Goal: Task Accomplishment & Management: Use online tool/utility

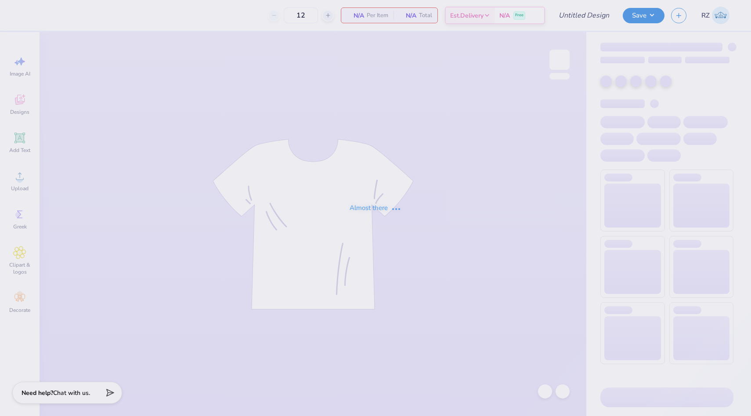
type input "SK Chapter Order Hoodie"
type input "140"
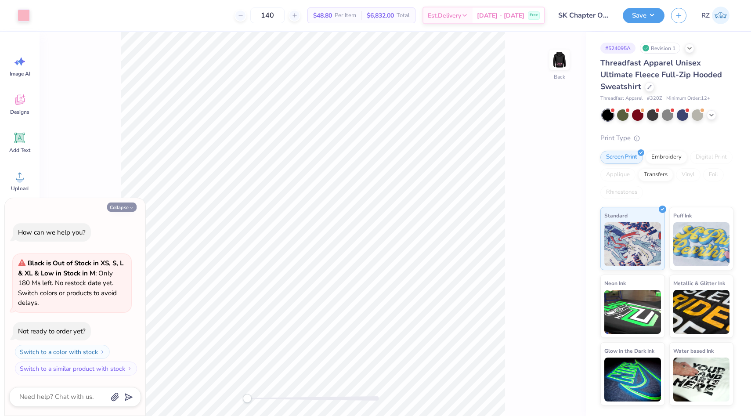
click at [119, 212] on button "Collapse" at bounding box center [121, 206] width 29 height 9
type textarea "x"
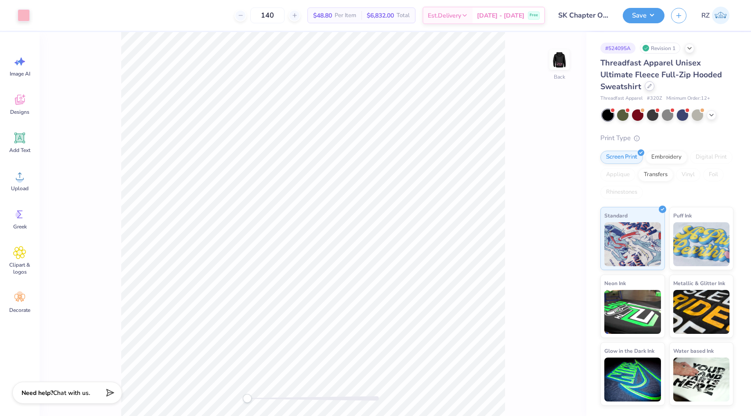
click at [644, 85] on div at bounding box center [649, 86] width 10 height 10
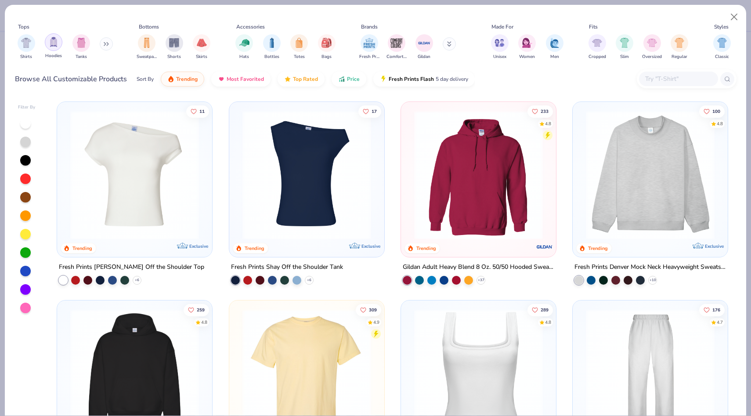
click at [54, 40] on img "filter for Hoodies" at bounding box center [54, 42] width 10 height 10
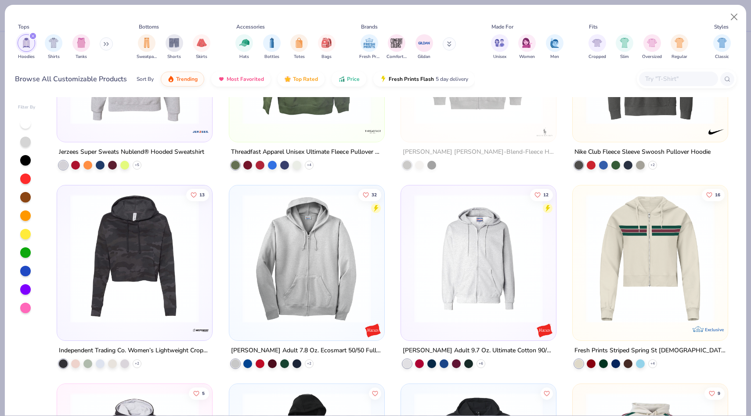
scroll to position [2296, 0]
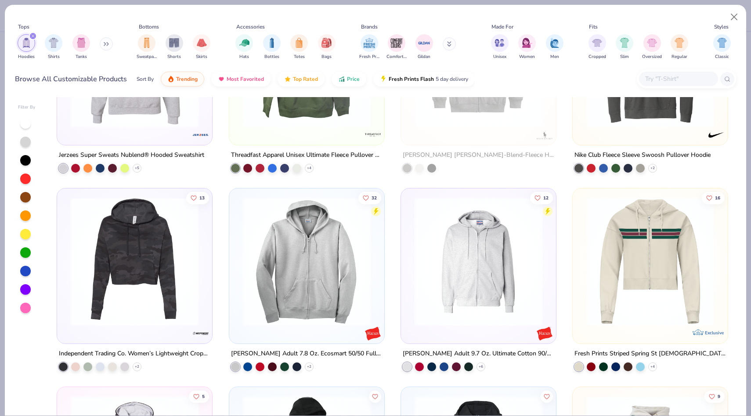
click at [315, 293] on img at bounding box center [306, 261] width 137 height 129
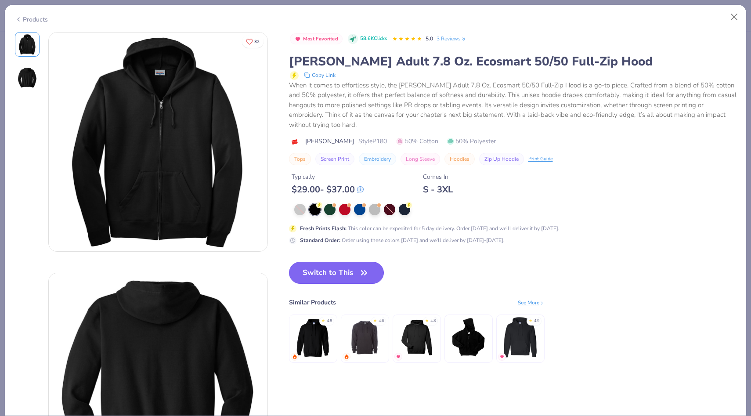
click at [319, 276] on button "Switch to This" at bounding box center [336, 273] width 95 height 22
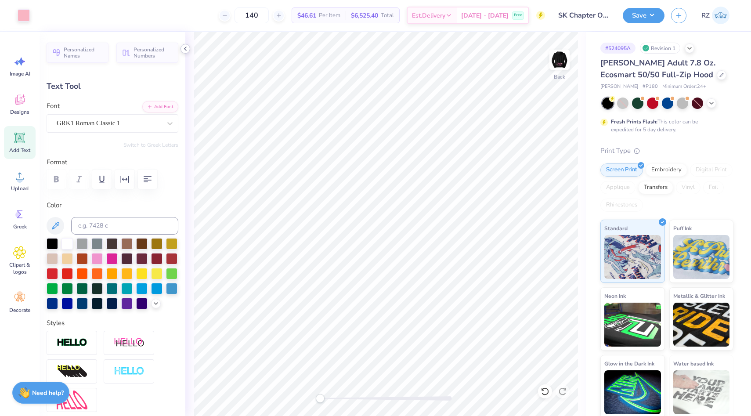
click at [183, 50] on icon at bounding box center [185, 48] width 7 height 7
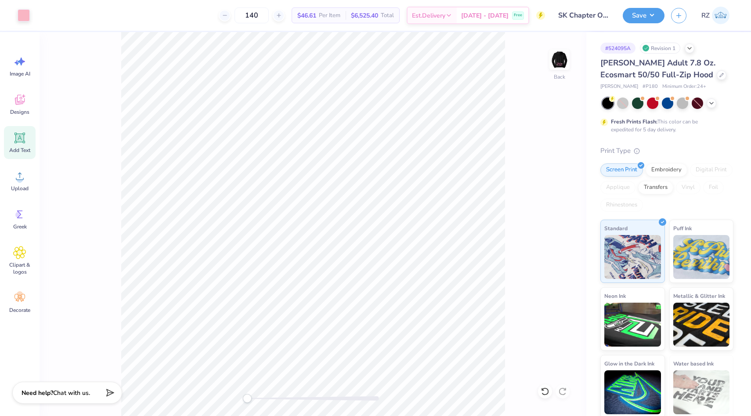
type input "2.11"
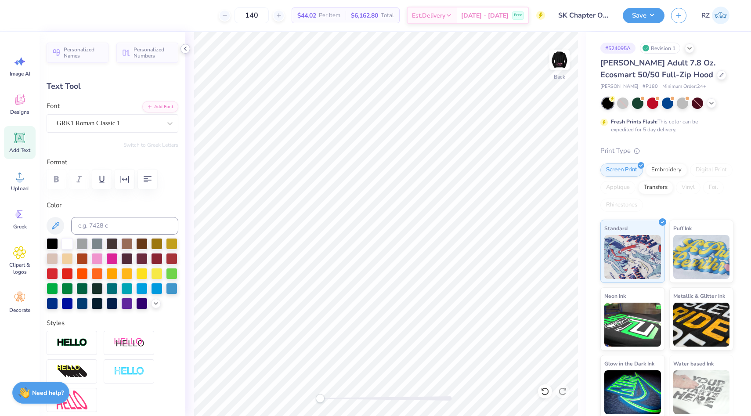
click at [185, 46] on icon at bounding box center [185, 48] width 7 height 7
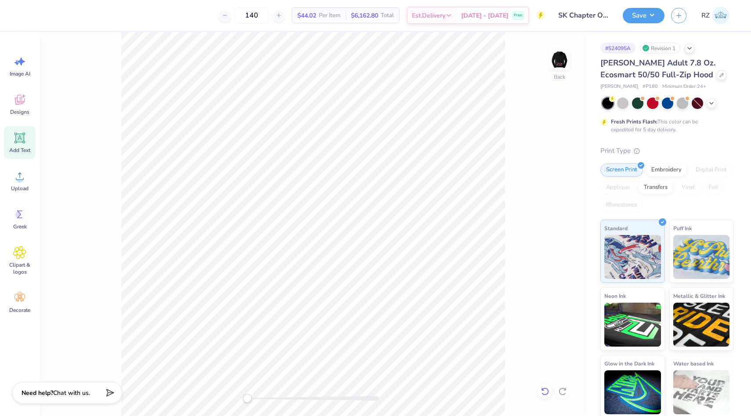
click at [546, 389] on icon at bounding box center [544, 391] width 9 height 9
click at [556, 64] on img at bounding box center [559, 59] width 35 height 35
click at [25, 14] on div at bounding box center [24, 14] width 12 height 12
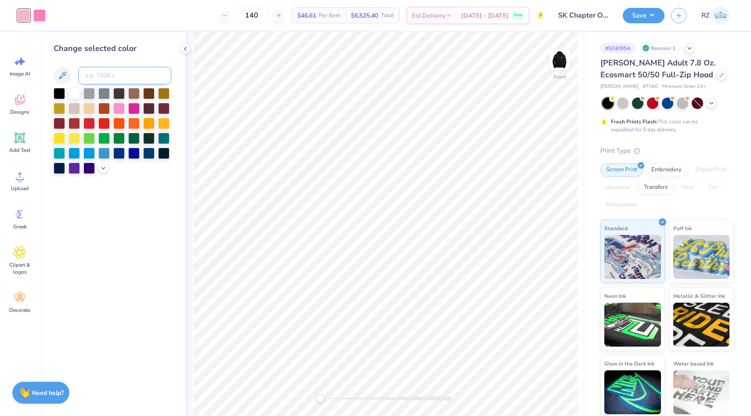
click at [118, 77] on input at bounding box center [124, 76] width 93 height 18
type input "211"
click at [544, 388] on icon at bounding box center [544, 391] width 9 height 9
click at [186, 51] on icon at bounding box center [185, 48] width 7 height 7
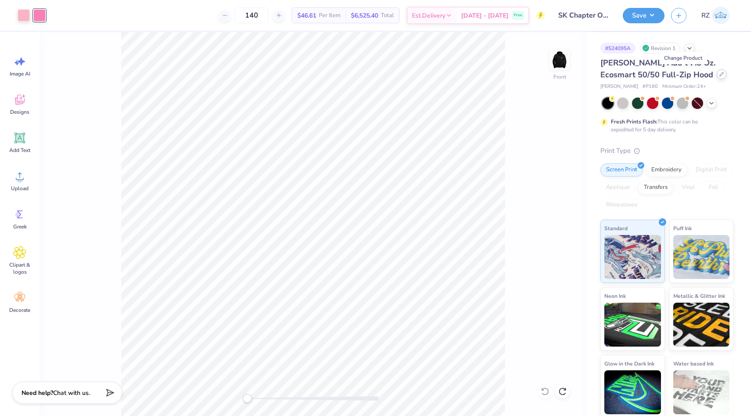
click at [716, 77] on div at bounding box center [721, 74] width 10 height 10
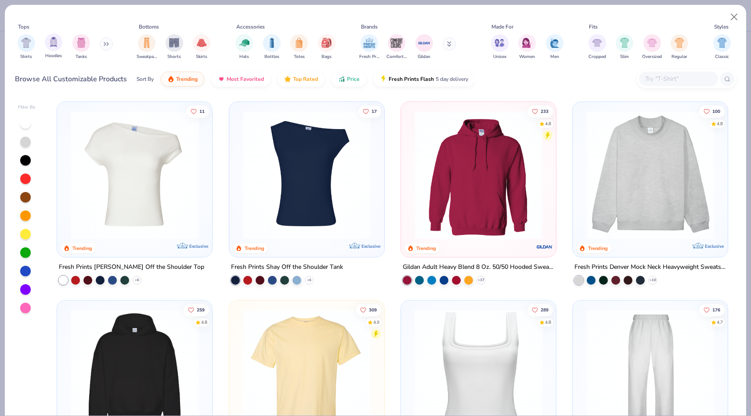
click at [60, 48] on div "Hoodies" at bounding box center [54, 46] width 18 height 26
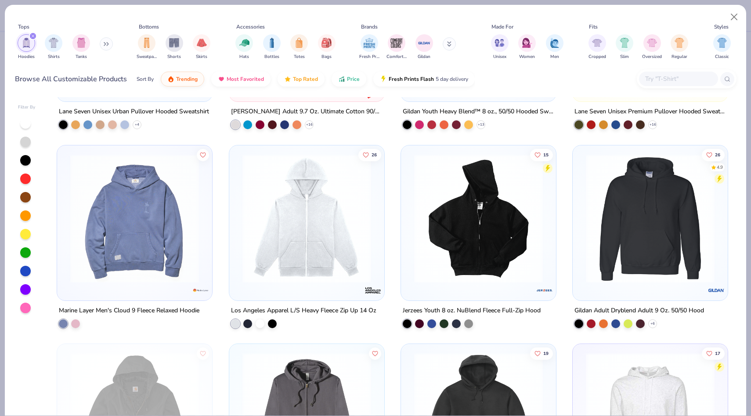
scroll to position [1154, 0]
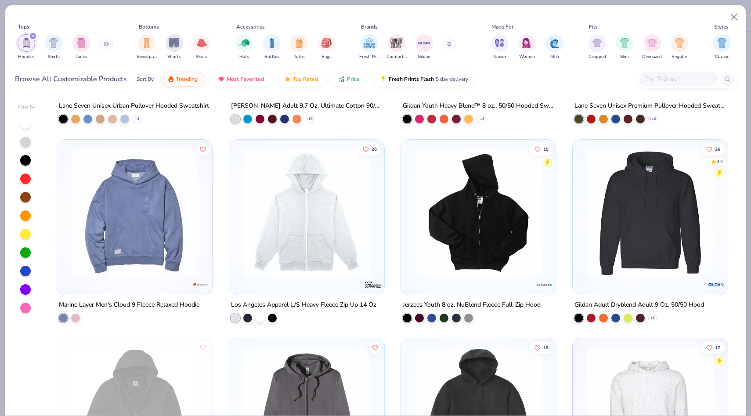
click at [512, 203] on img at bounding box center [478, 212] width 137 height 129
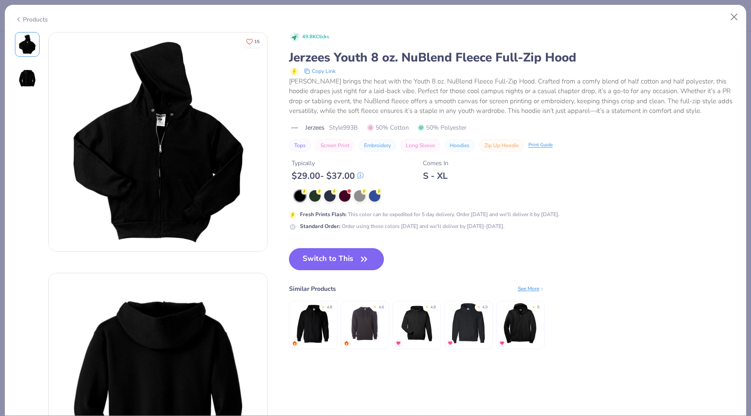
click at [331, 255] on button "Switch to This" at bounding box center [336, 259] width 95 height 22
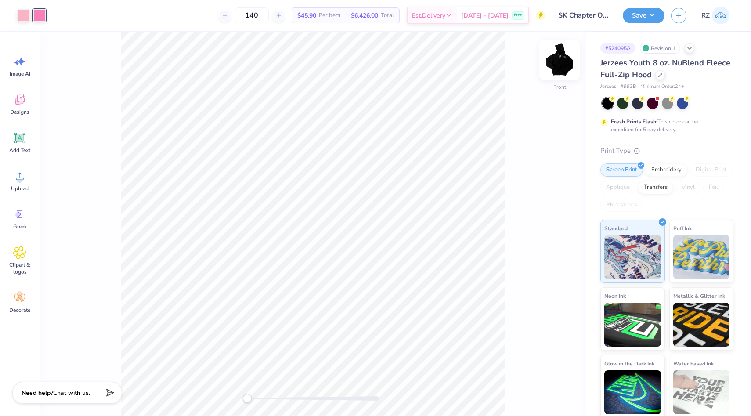
click at [563, 52] on img at bounding box center [559, 59] width 35 height 35
click at [665, 77] on div at bounding box center [660, 74] width 10 height 10
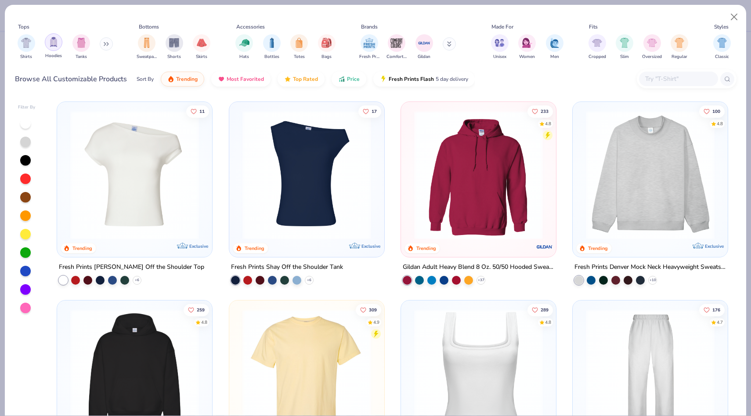
click at [53, 41] on img "filter for Hoodies" at bounding box center [54, 42] width 10 height 10
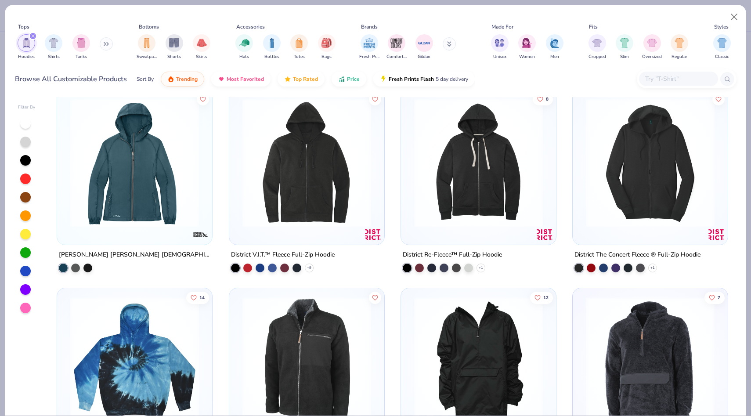
scroll to position [5174, 0]
click at [332, 171] on img at bounding box center [306, 161] width 137 height 129
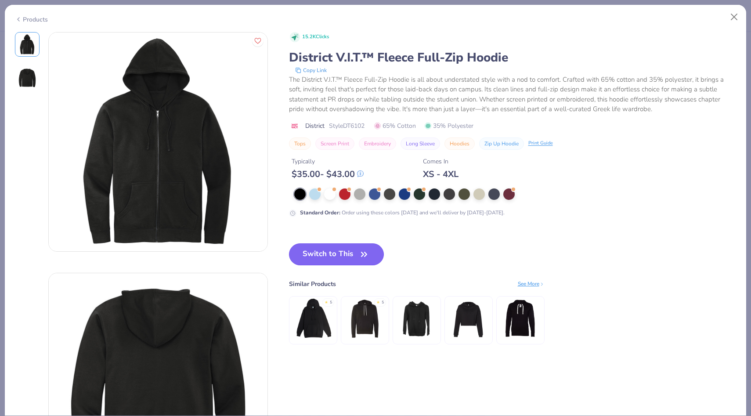
click at [329, 253] on button "Switch to This" at bounding box center [336, 254] width 95 height 22
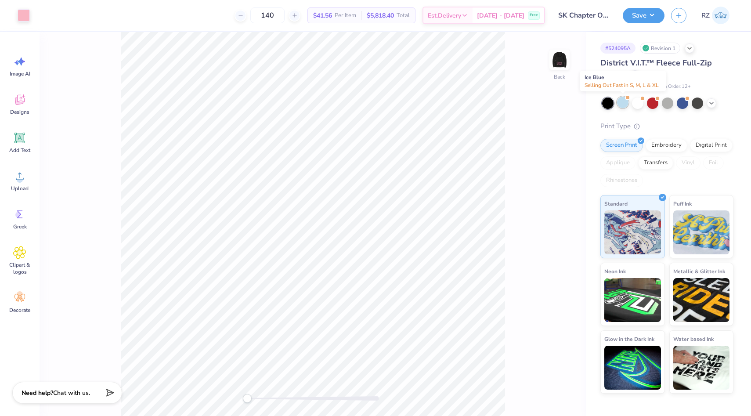
click at [626, 101] on div at bounding box center [622, 102] width 11 height 11
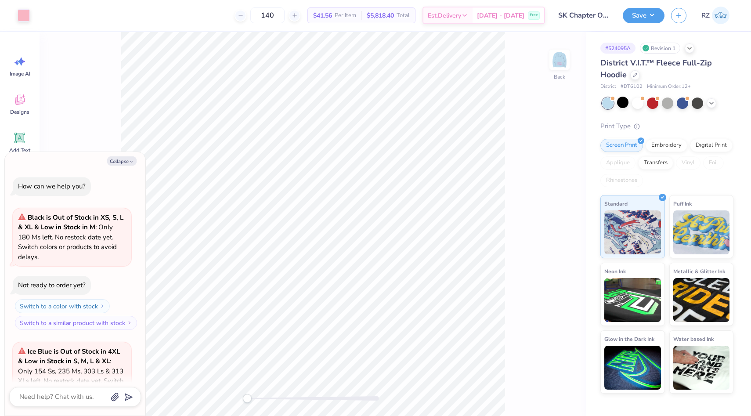
scroll to position [78, 0]
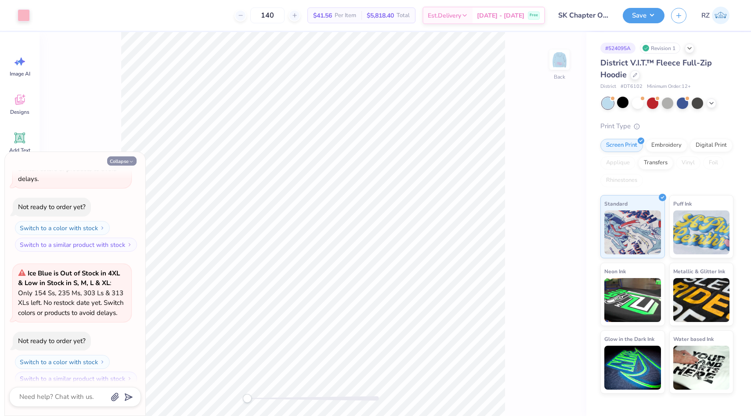
click at [129, 159] on icon "button" at bounding box center [131, 161] width 5 height 5
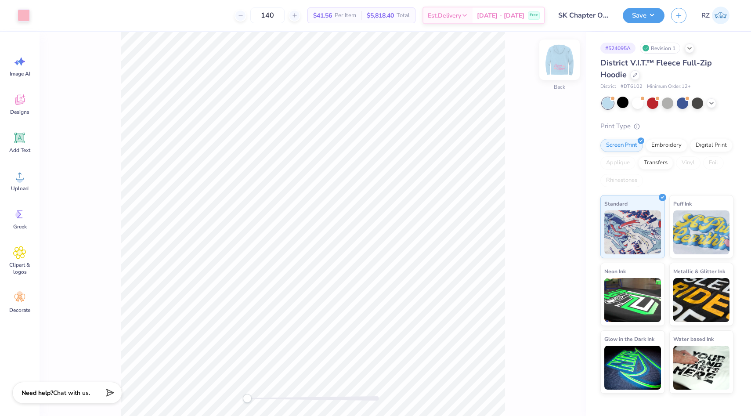
click at [564, 66] on img at bounding box center [559, 59] width 35 height 35
click at [593, 19] on input "SK Chapter Order Hoodie" at bounding box center [573, 16] width 86 height 18
click at [624, 105] on div at bounding box center [622, 102] width 11 height 11
click at [640, 103] on div at bounding box center [637, 102] width 11 height 11
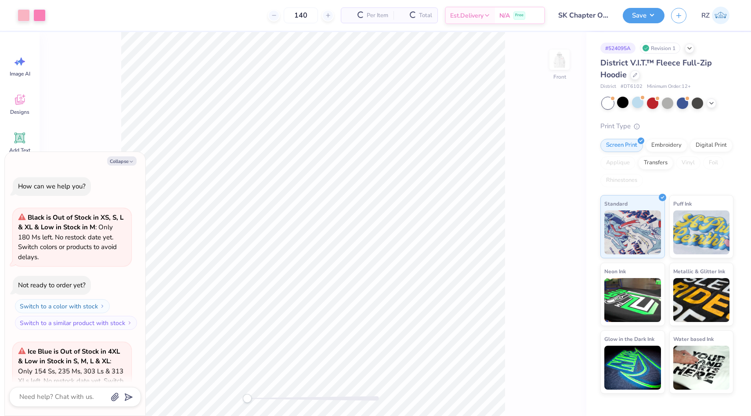
scroll to position [212, 0]
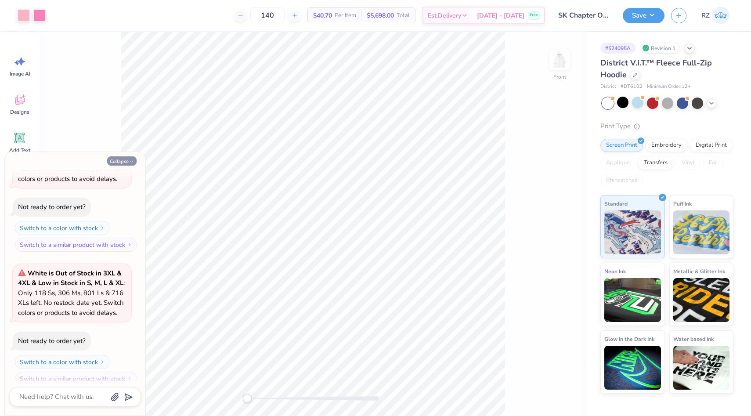
click at [122, 158] on button "Collapse" at bounding box center [121, 160] width 29 height 9
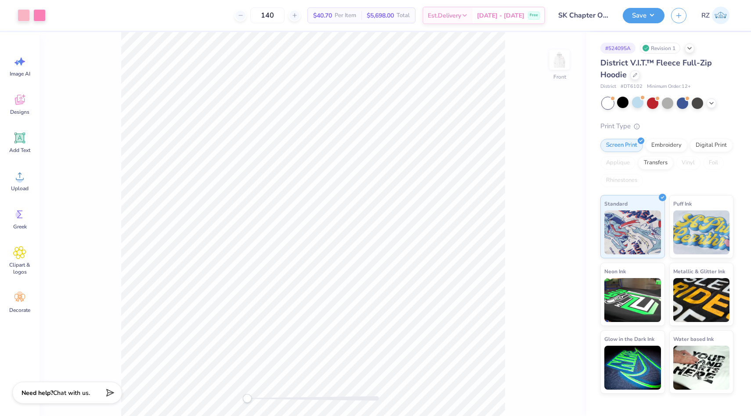
click at [716, 103] on div at bounding box center [667, 102] width 131 height 11
click at [710, 103] on icon at bounding box center [711, 102] width 7 height 7
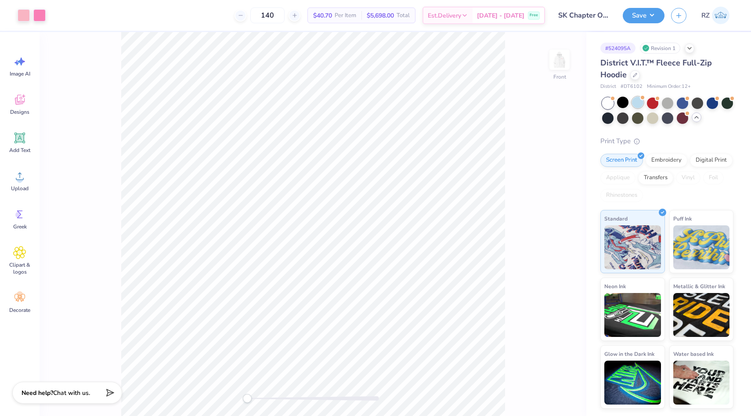
click at [640, 101] on div at bounding box center [637, 102] width 11 height 11
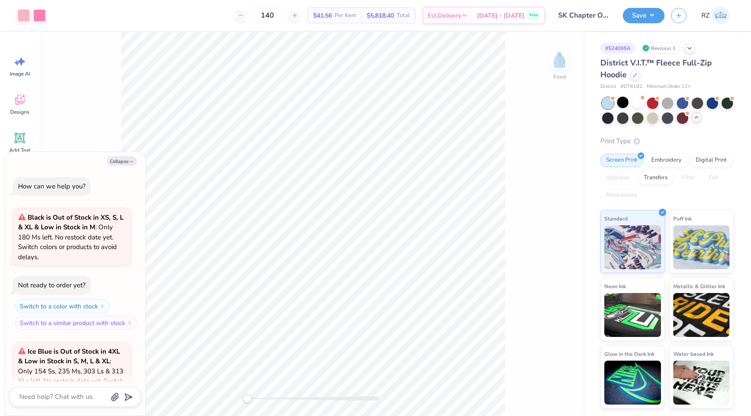
scroll to position [346, 0]
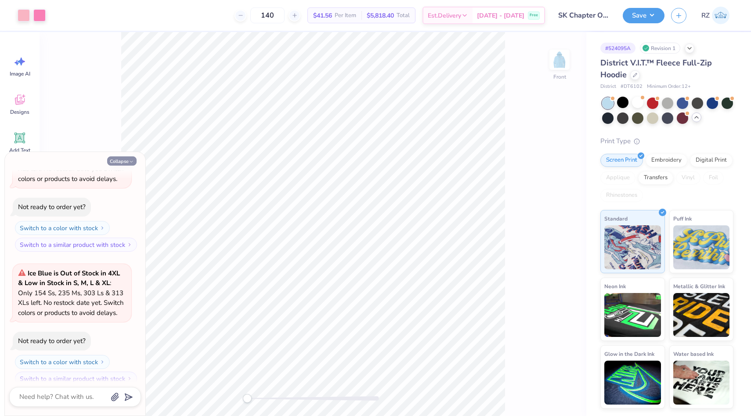
click at [126, 158] on button "Collapse" at bounding box center [121, 160] width 29 height 9
type textarea "x"
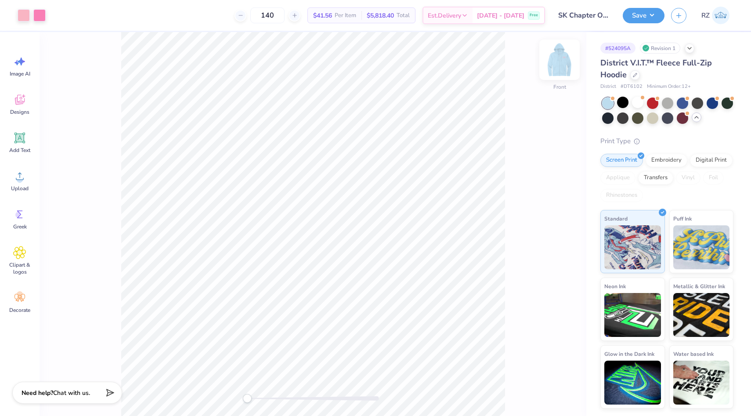
click at [563, 63] on img at bounding box center [559, 59] width 35 height 35
click at [22, 104] on icon at bounding box center [20, 100] width 10 height 10
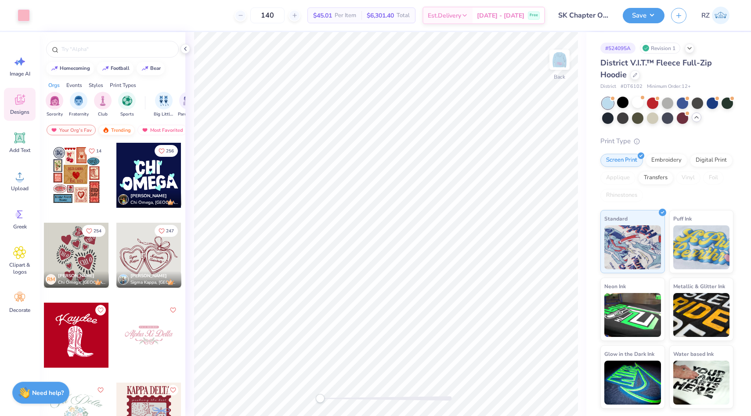
click at [119, 129] on div "Trending" at bounding box center [116, 130] width 36 height 11
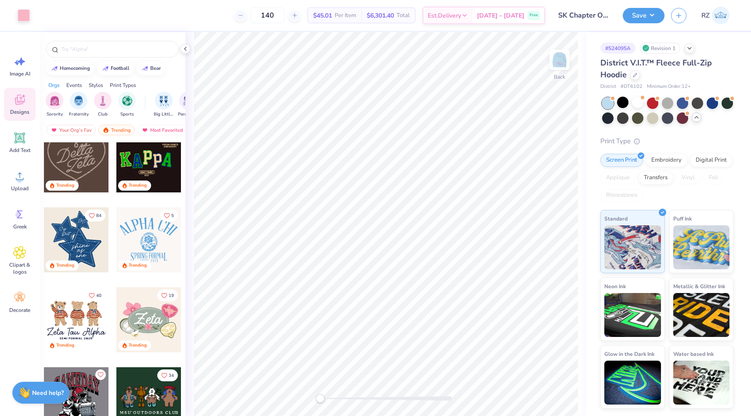
scroll to position [254, 0]
click at [141, 327] on div at bounding box center [148, 320] width 65 height 65
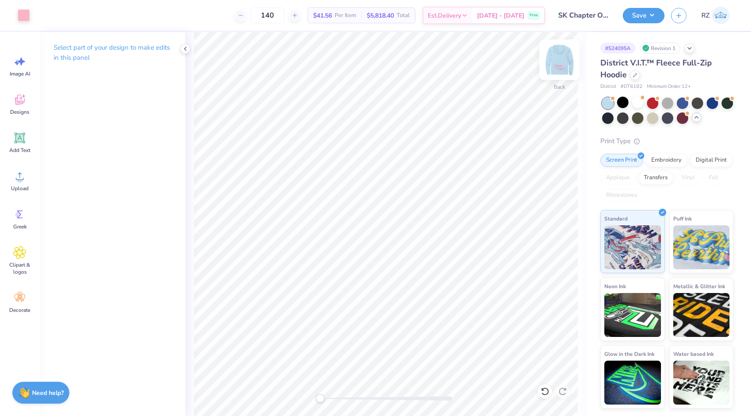
click at [561, 63] on img at bounding box center [559, 59] width 35 height 35
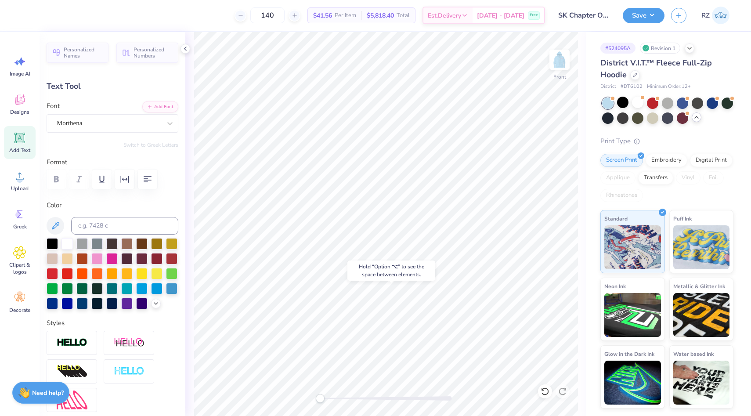
type input "0.0"
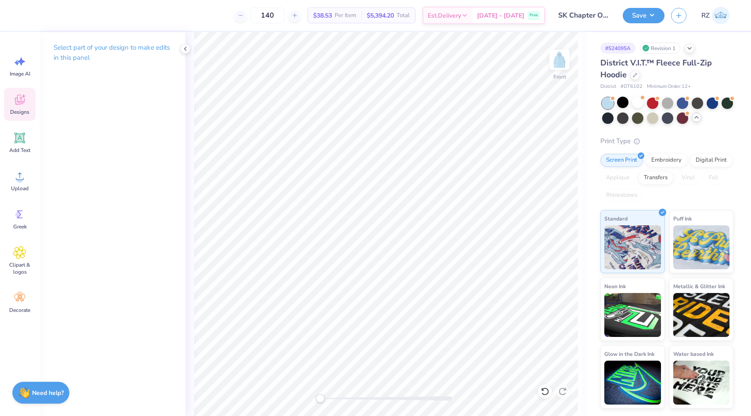
click at [25, 112] on span "Designs" at bounding box center [19, 111] width 19 height 7
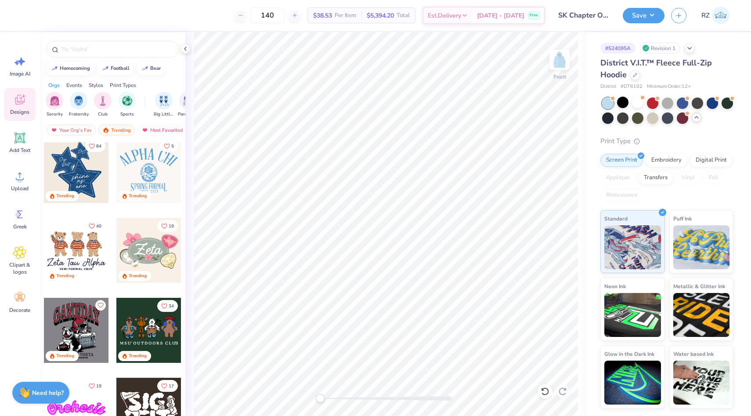
scroll to position [339, 0]
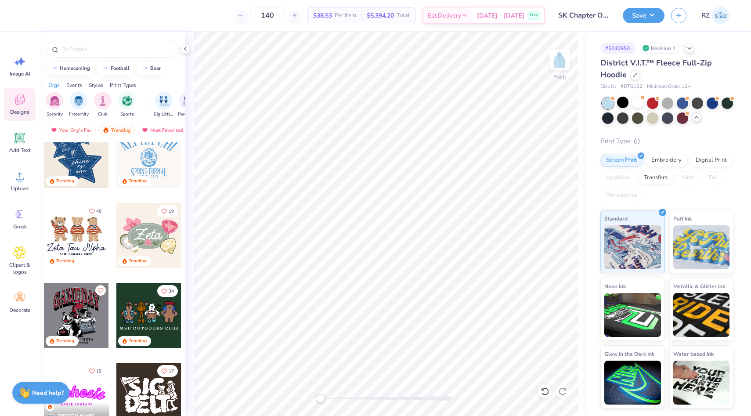
click at [155, 243] on div at bounding box center [148, 235] width 65 height 65
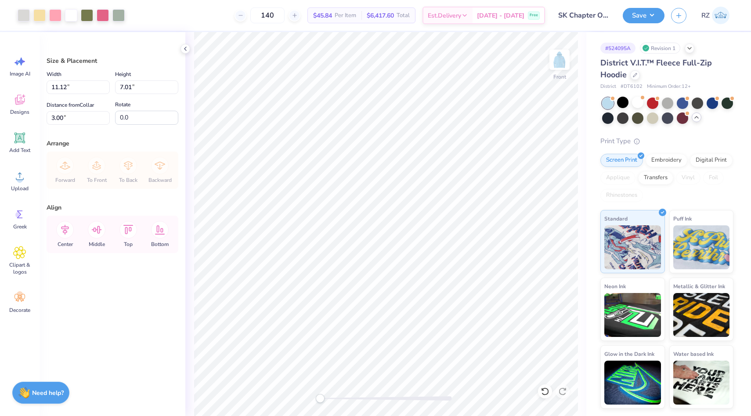
type input "13.88"
type input "8.75"
type input "4.60"
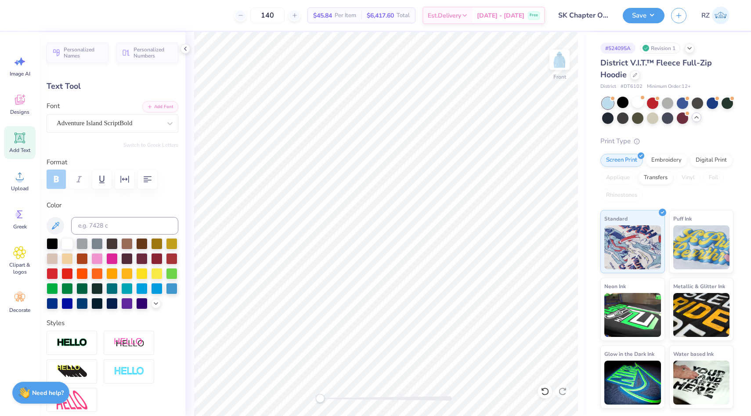
scroll to position [7, 2]
type textarea "SigKap"
type input "10.54"
type input "4.11"
type input "7.98"
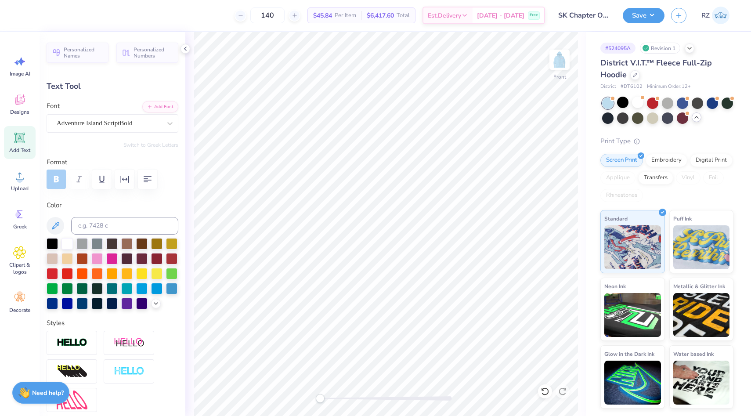
type input "7.69"
type input "3.00"
type input "9.22"
type input "1.33"
type input "2.03"
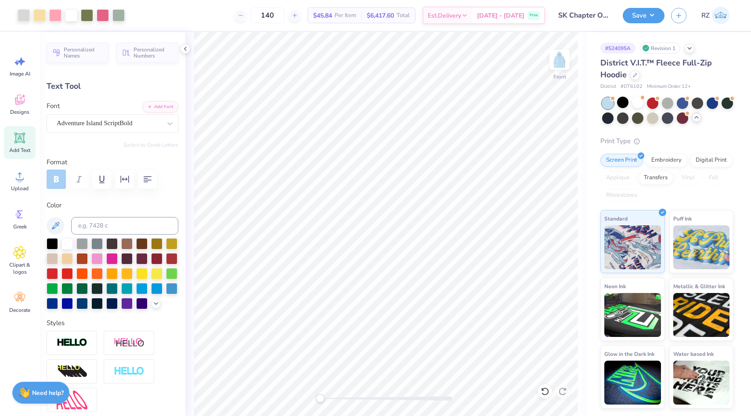
type input "10.52"
click at [543, 387] on icon at bounding box center [544, 391] width 9 height 9
type input "-60.3"
type textarea "F"
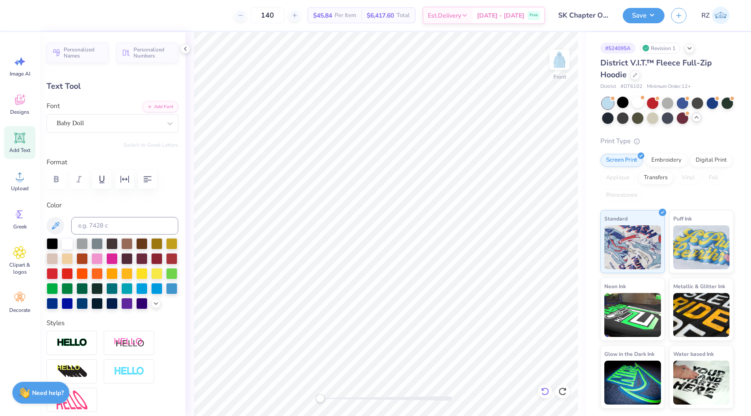
scroll to position [7, 1]
type textarea "1"
type textarea "0"
type textarea "one heart, one way"
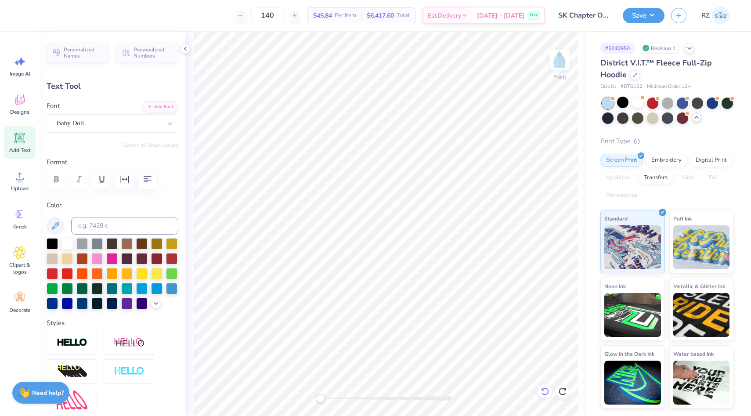
scroll to position [7, 4]
type input "0.0"
type input "1.42"
type input "2.12"
type input "10.27"
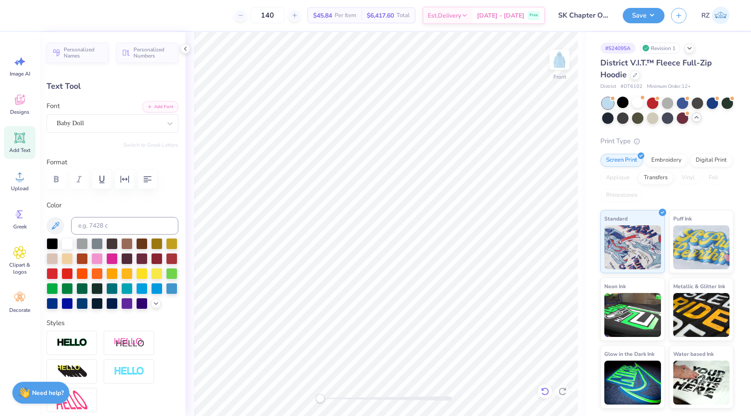
type input "1.23"
type input "1.84"
type input "10.50"
type input "0.0"
type input "1.24"
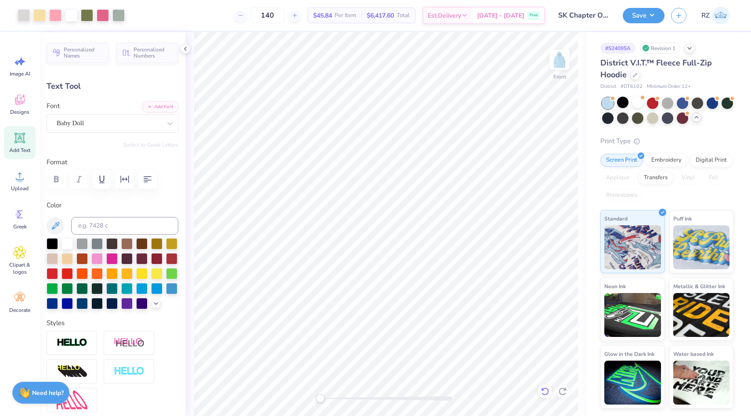
type input "0.95"
type input "13.24"
type input "-25.5"
type textarea "1874"
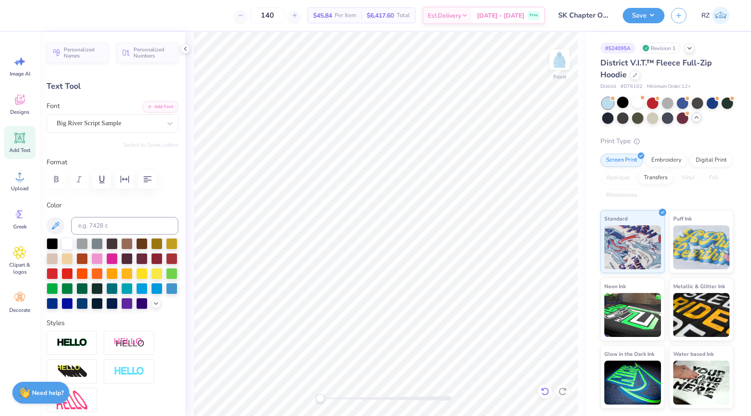
scroll to position [7, 1]
type input "0.0"
type input "1.22"
type input "0.92"
type input "13.25"
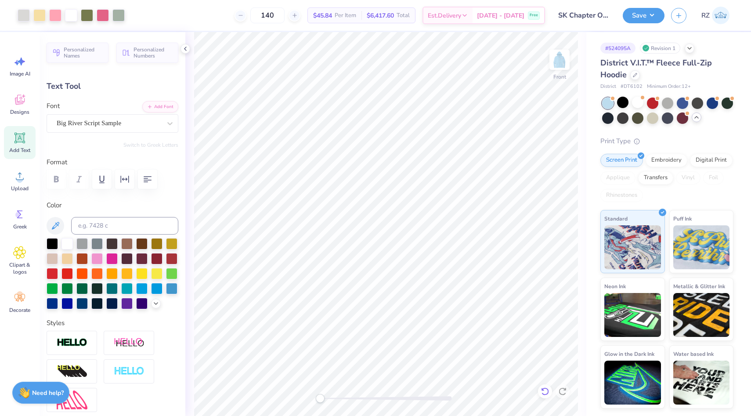
type input "-25.5"
type textarea "1874"
type input "0.0"
type input "13.06"
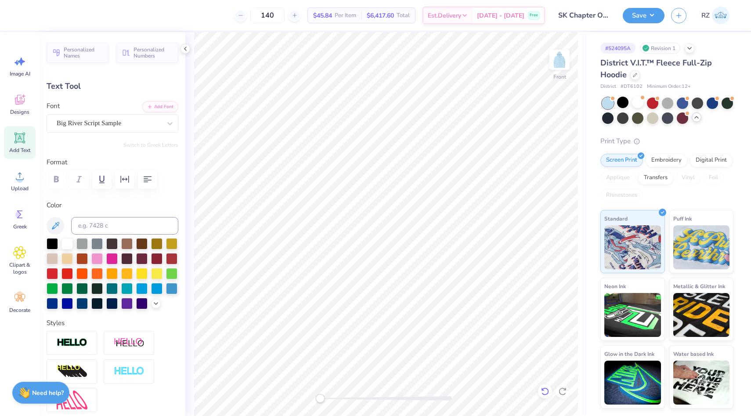
type input "0.0"
type input "3.07"
type input "1.06"
type input "7.58"
type input "16.5"
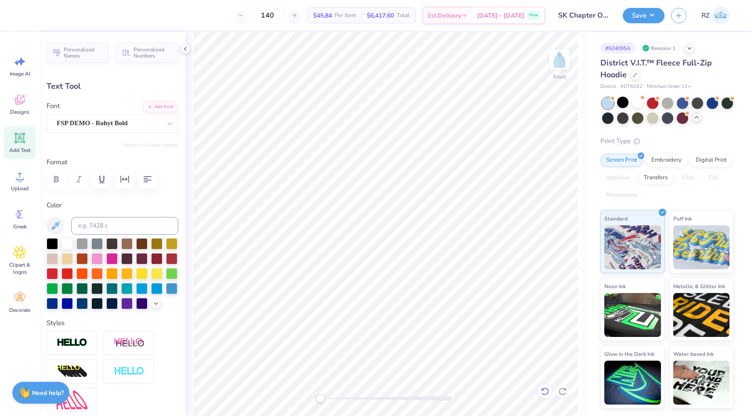
type textarea ","
type textarea "Tampa, FL"
type input "0.0"
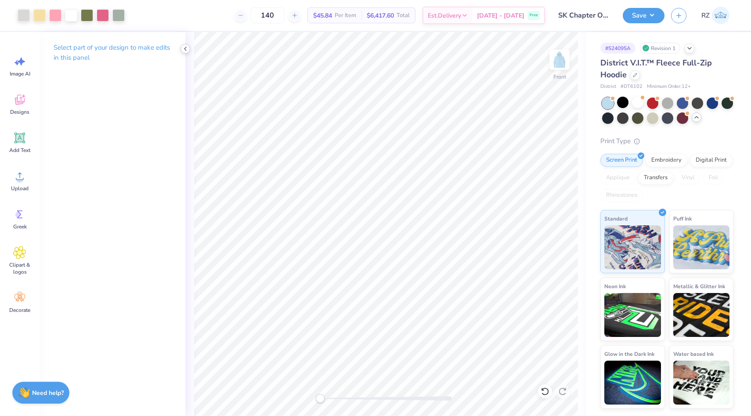
click at [184, 46] on icon at bounding box center [185, 48] width 7 height 7
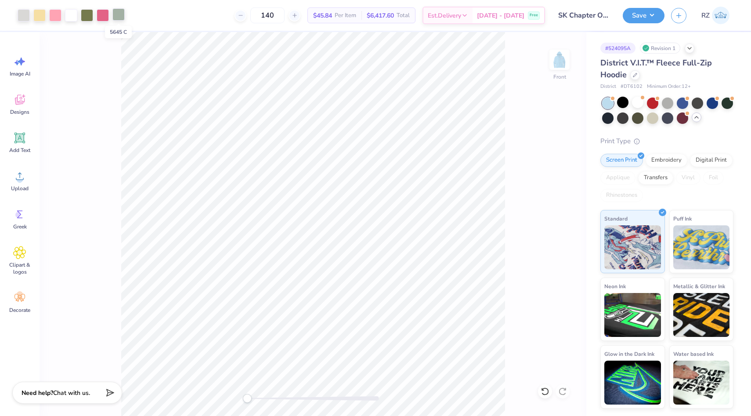
click at [117, 12] on div at bounding box center [118, 14] width 12 height 12
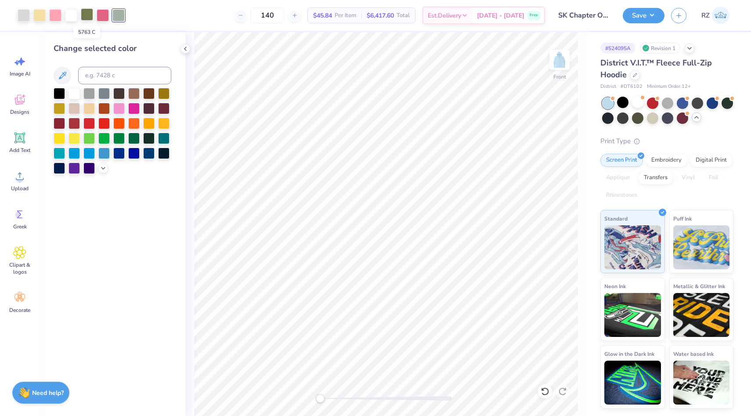
click at [91, 17] on div at bounding box center [87, 14] width 12 height 12
click at [104, 70] on input at bounding box center [124, 76] width 93 height 18
type input "5645"
click at [72, 14] on div at bounding box center [71, 14] width 12 height 12
click at [100, 76] on input at bounding box center [124, 76] width 93 height 18
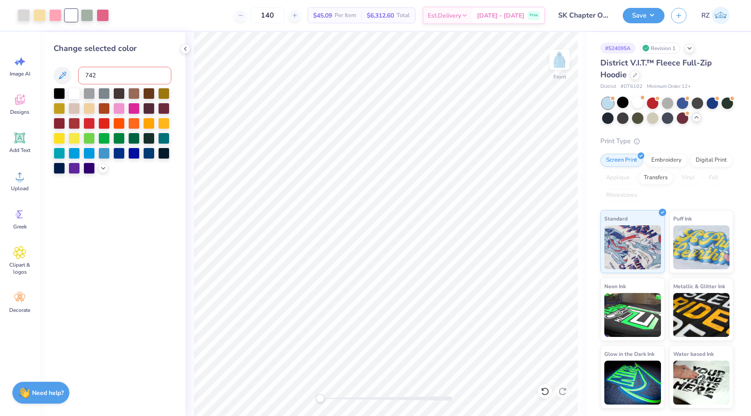
type input "7423"
click at [26, 13] on div at bounding box center [24, 14] width 12 height 12
click at [547, 391] on icon at bounding box center [544, 391] width 9 height 9
click at [72, 96] on div at bounding box center [73, 92] width 11 height 11
click at [557, 64] on img at bounding box center [559, 59] width 35 height 35
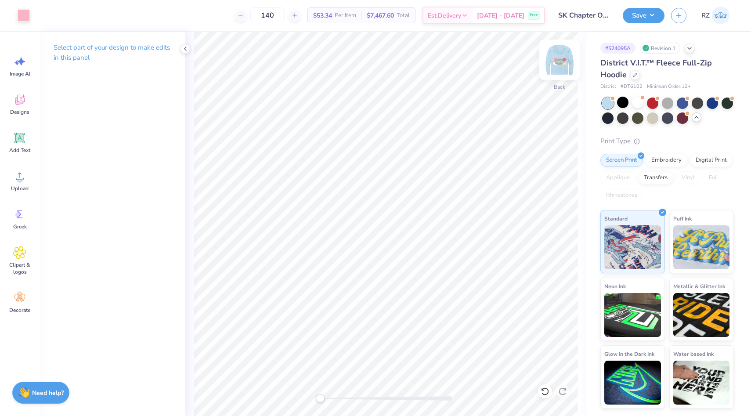
click at [565, 62] on img at bounding box center [559, 59] width 35 height 35
click at [538, 393] on div at bounding box center [545, 391] width 14 height 14
click at [555, 64] on img at bounding box center [559, 59] width 35 height 35
click at [560, 61] on img at bounding box center [559, 59] width 35 height 35
click at [562, 60] on img at bounding box center [559, 59] width 35 height 35
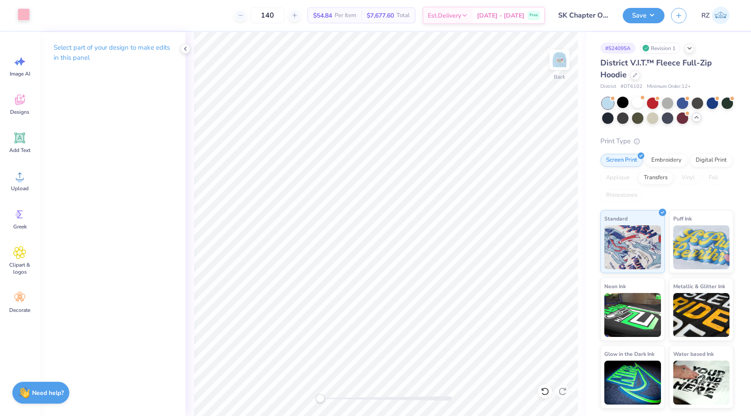
click at [27, 12] on div at bounding box center [24, 14] width 12 height 12
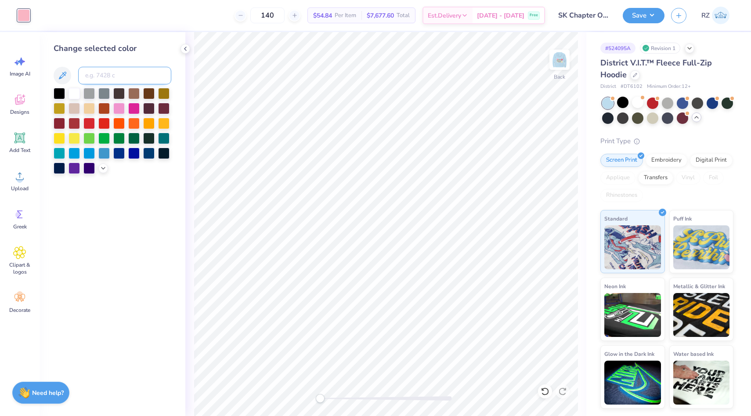
click at [116, 82] on input at bounding box center [124, 76] width 93 height 18
type input "1765"
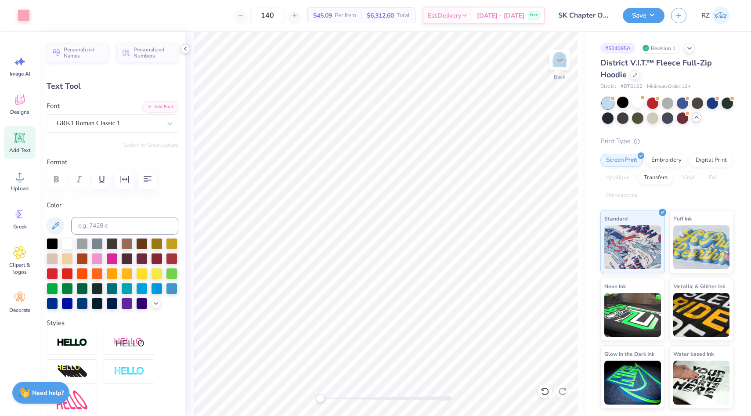
click at [183, 50] on icon at bounding box center [185, 48] width 7 height 7
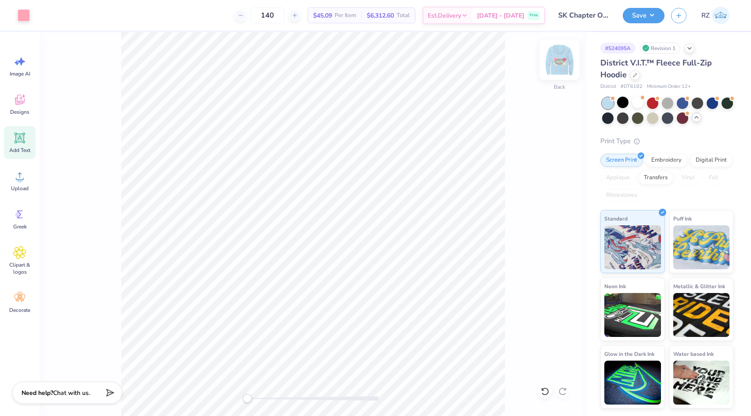
click at [558, 65] on img at bounding box center [559, 59] width 35 height 35
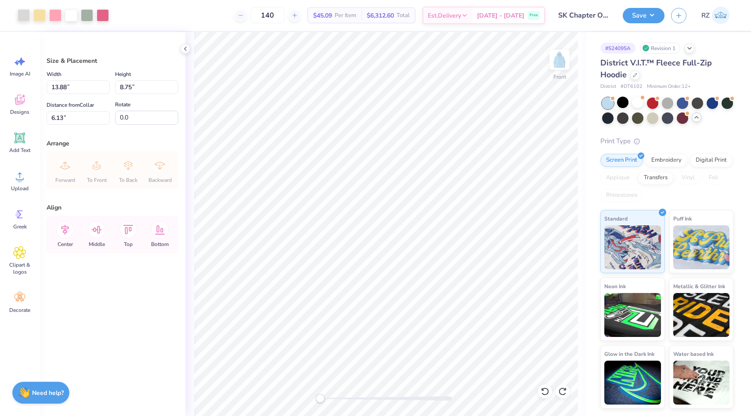
type input "5.61"
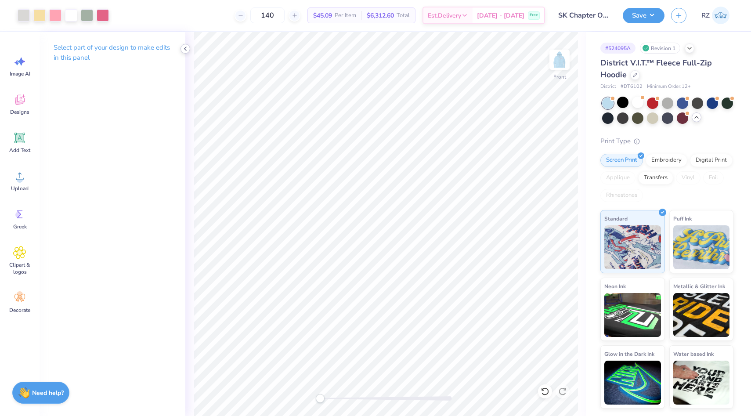
click at [187, 49] on icon at bounding box center [185, 48] width 7 height 7
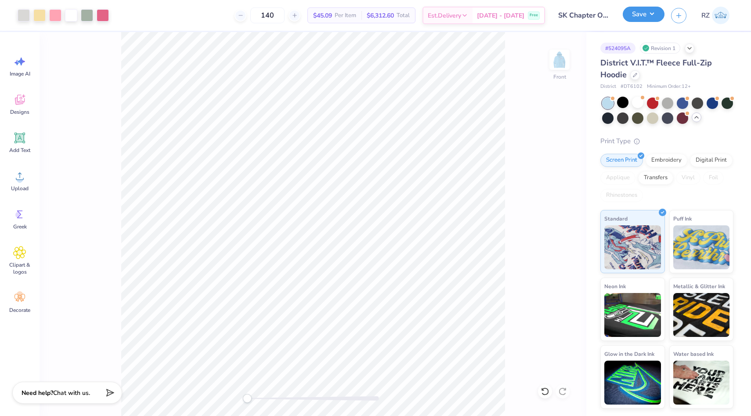
click at [639, 18] on button "Save" at bounding box center [643, 14] width 42 height 15
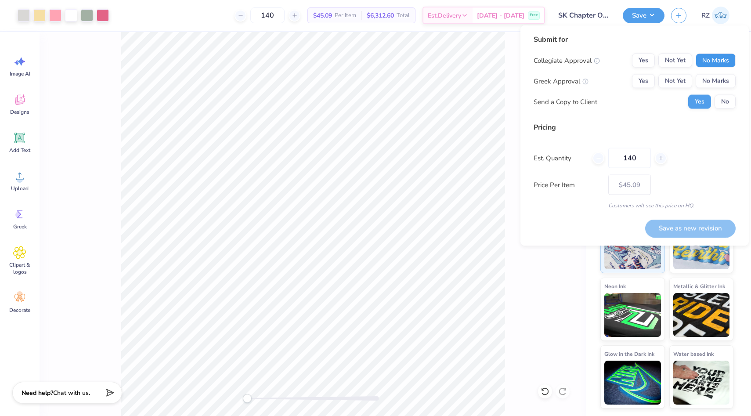
click at [728, 58] on button "No Marks" at bounding box center [715, 61] width 40 height 14
click at [638, 75] on button "Yes" at bounding box center [643, 81] width 23 height 14
click at [727, 99] on button "No" at bounding box center [724, 102] width 21 height 14
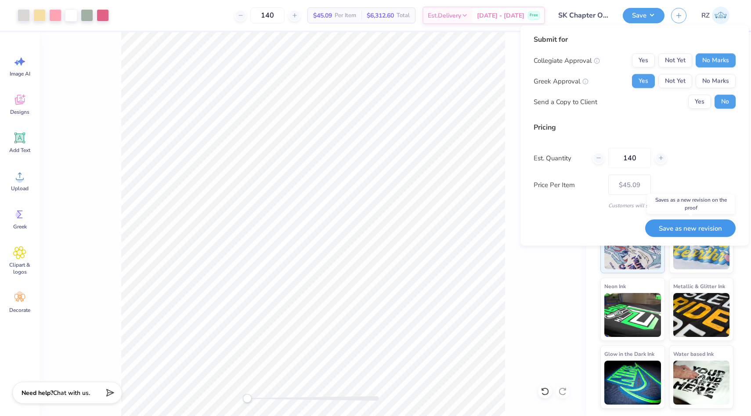
click at [663, 232] on button "Save as new revision" at bounding box center [690, 228] width 90 height 18
type input "$45.09"
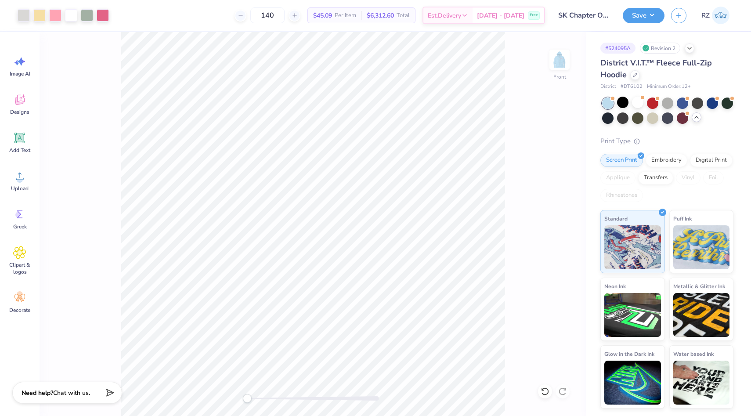
click at [717, 18] on img at bounding box center [721, 16] width 18 height 18
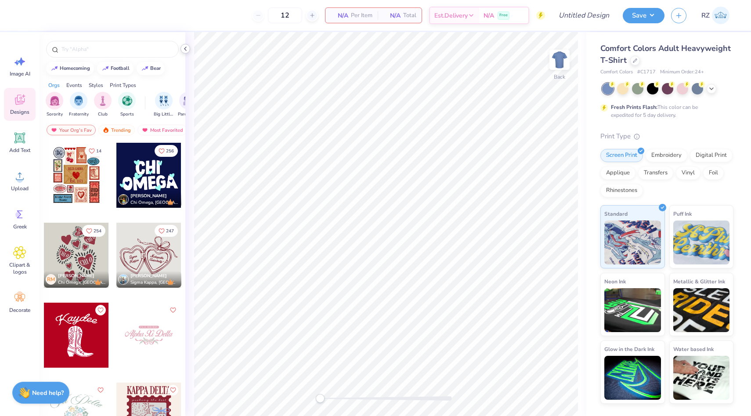
click at [187, 50] on icon at bounding box center [185, 48] width 7 height 7
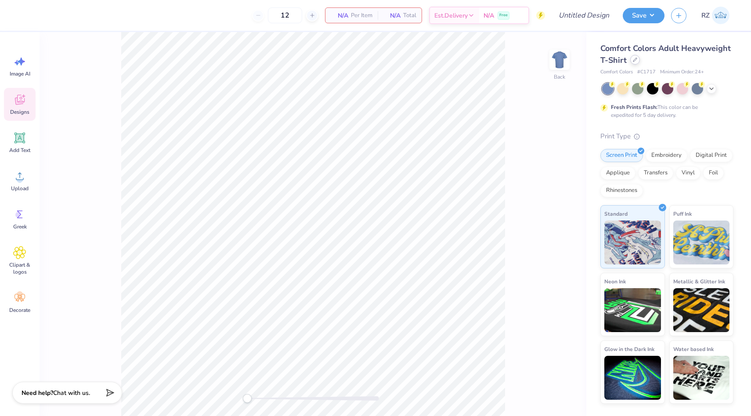
click at [634, 64] on div at bounding box center [635, 60] width 10 height 10
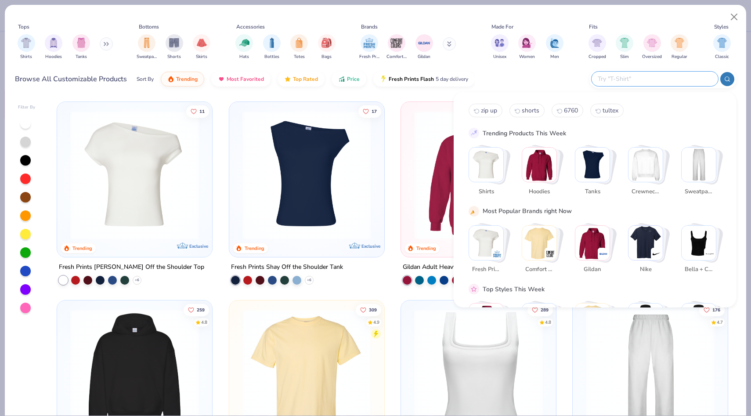
click at [675, 82] on input "text" at bounding box center [654, 79] width 115 height 10
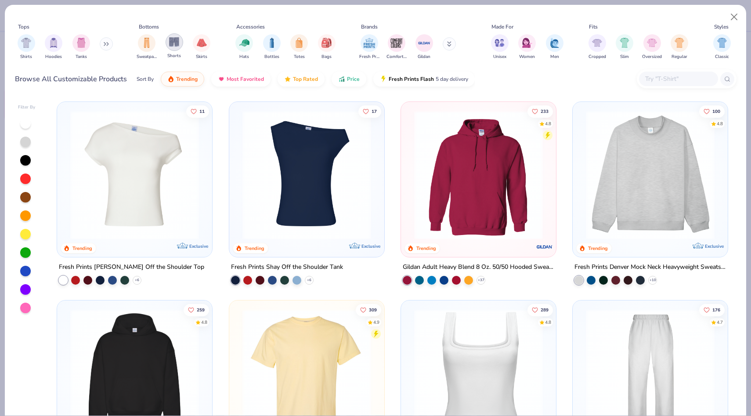
click at [169, 46] on img "filter for Shorts" at bounding box center [174, 42] width 10 height 10
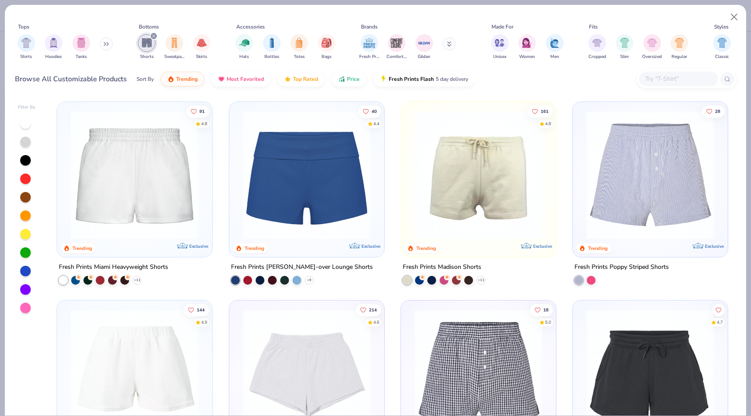
click at [487, 190] on img at bounding box center [478, 175] width 137 height 129
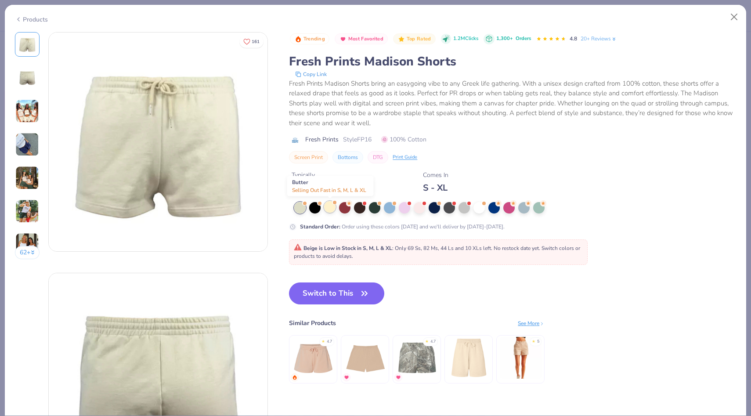
click at [331, 208] on div at bounding box center [329, 206] width 11 height 11
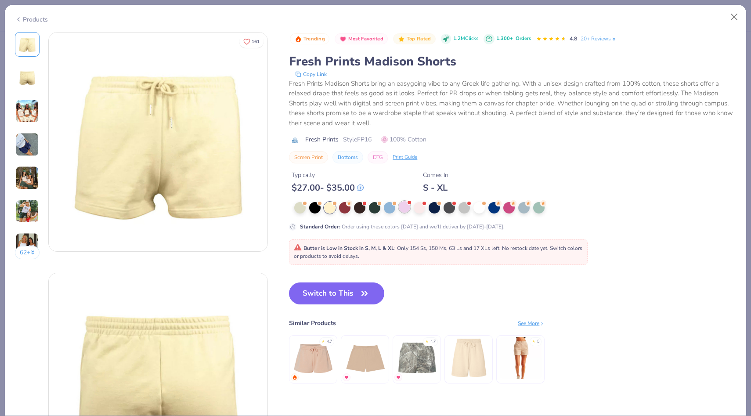
click at [407, 210] on div at bounding box center [404, 206] width 11 height 11
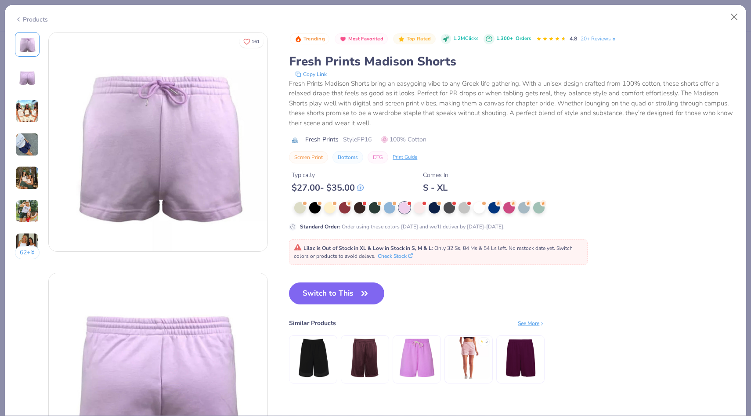
click at [31, 182] on img at bounding box center [27, 178] width 24 height 24
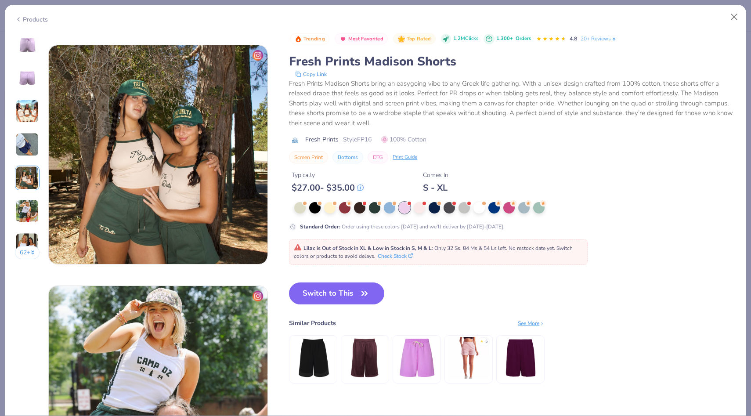
scroll to position [962, 0]
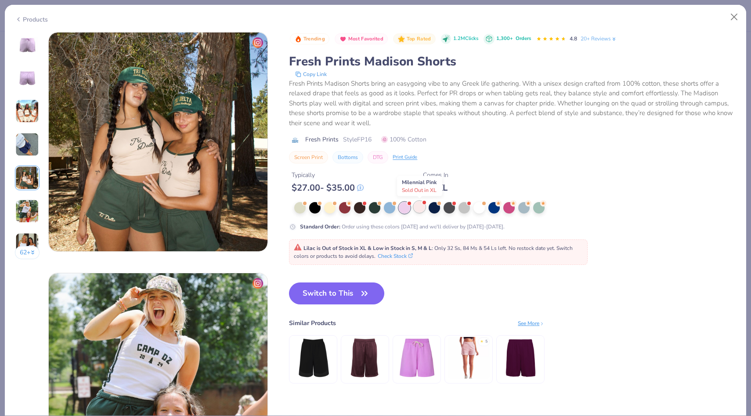
click at [421, 211] on div at bounding box center [418, 206] width 11 height 11
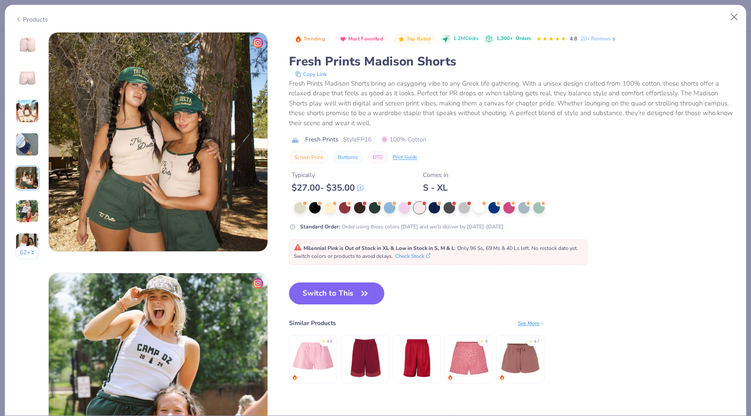
click at [28, 252] on button "62 +" at bounding box center [27, 252] width 25 height 13
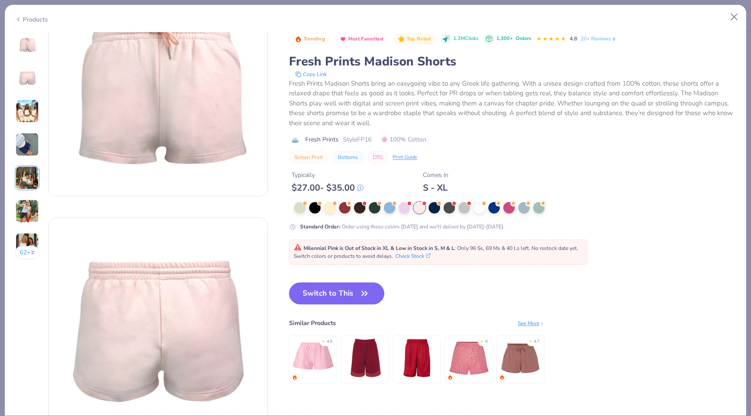
scroll to position [30, 0]
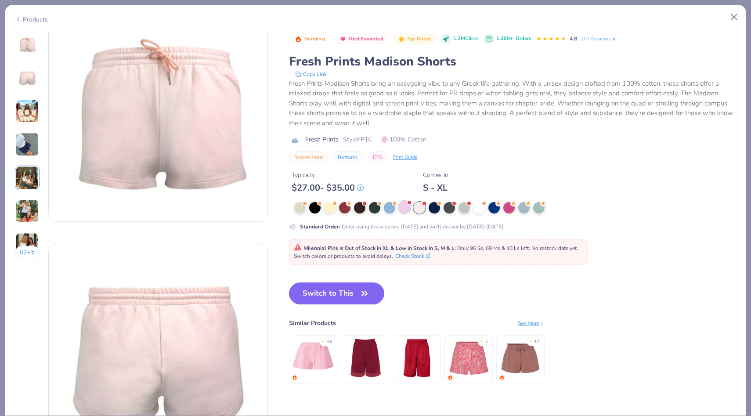
click at [403, 209] on div at bounding box center [404, 206] width 11 height 11
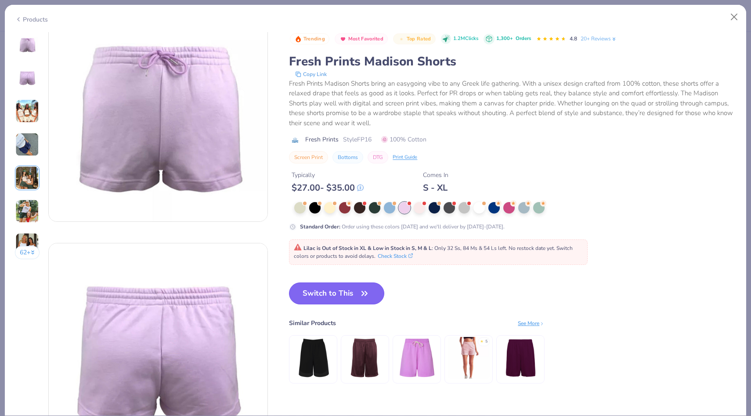
click at [365, 292] on icon "button" at bounding box center [364, 293] width 12 height 12
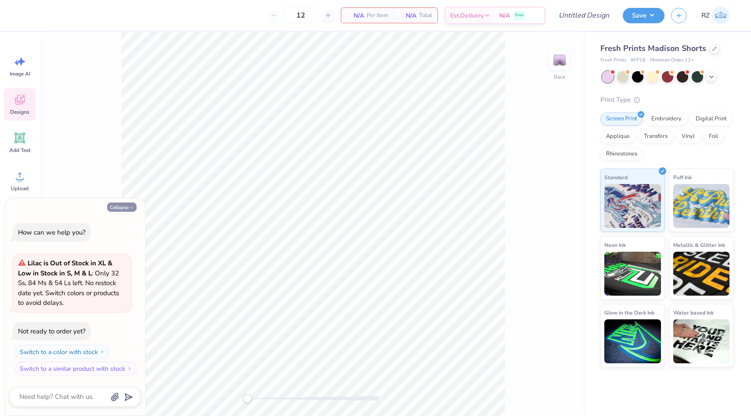
click at [121, 204] on button "Collapse" at bounding box center [121, 206] width 29 height 9
type textarea "x"
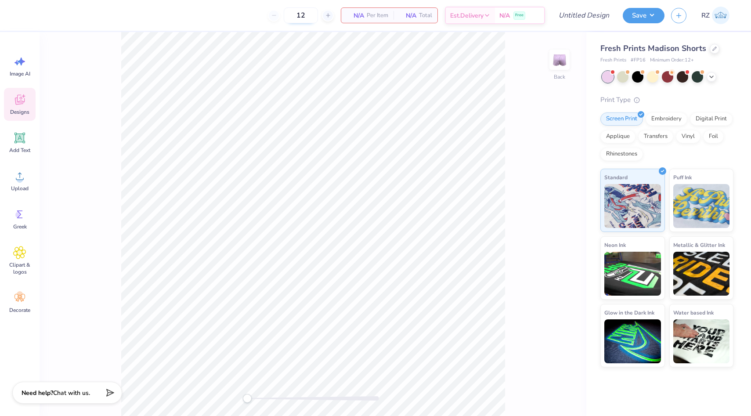
click at [303, 15] on input "12" at bounding box center [301, 15] width 34 height 16
type input "1"
type input "140"
click at [30, 110] on div "Designs" at bounding box center [20, 104] width 32 height 33
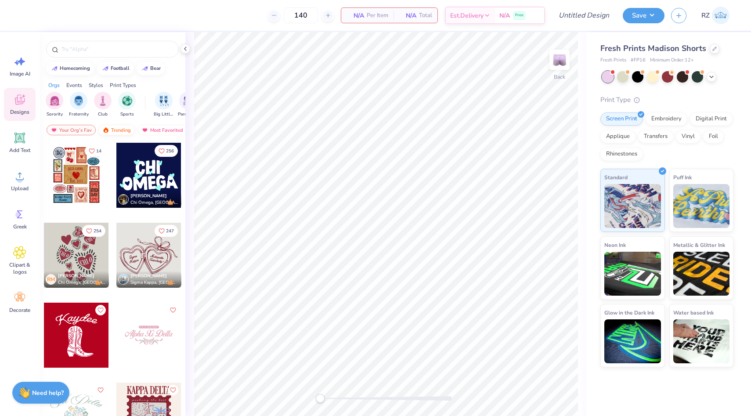
click at [128, 125] on div "Trending" at bounding box center [116, 130] width 36 height 11
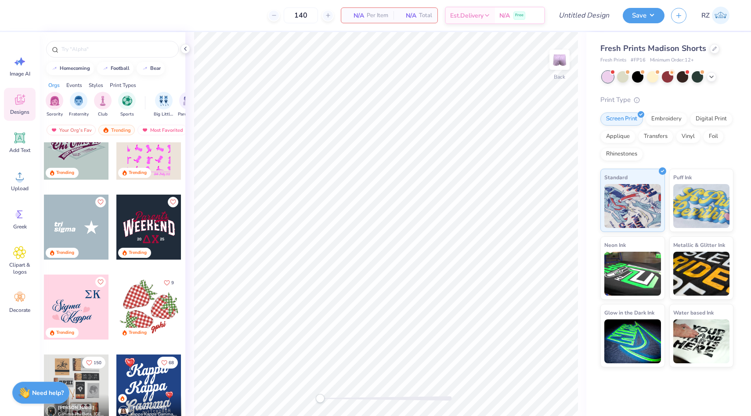
scroll to position [3630, 0]
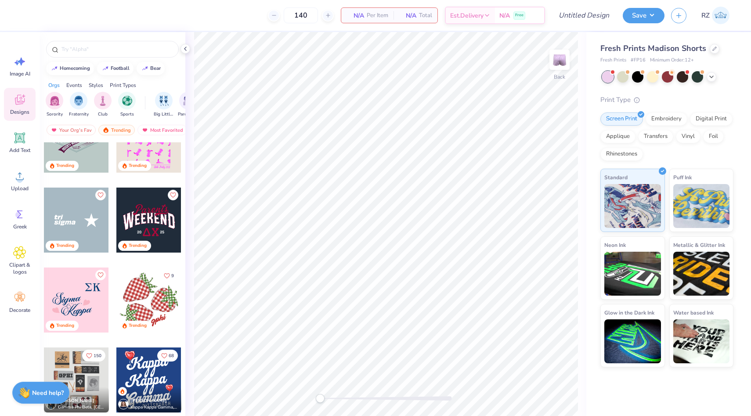
click at [87, 300] on div at bounding box center [76, 299] width 65 height 65
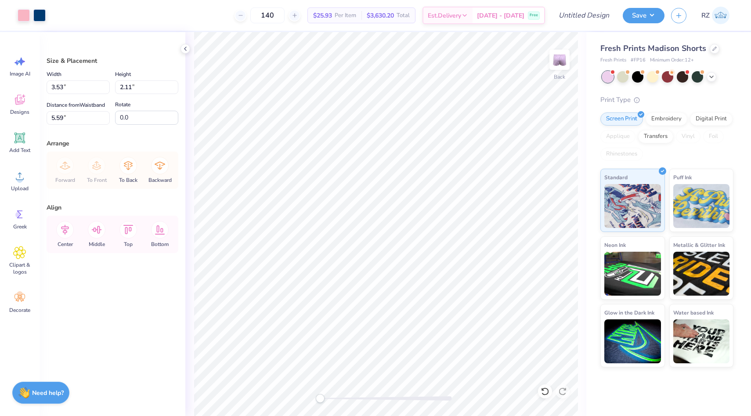
type input "6.12"
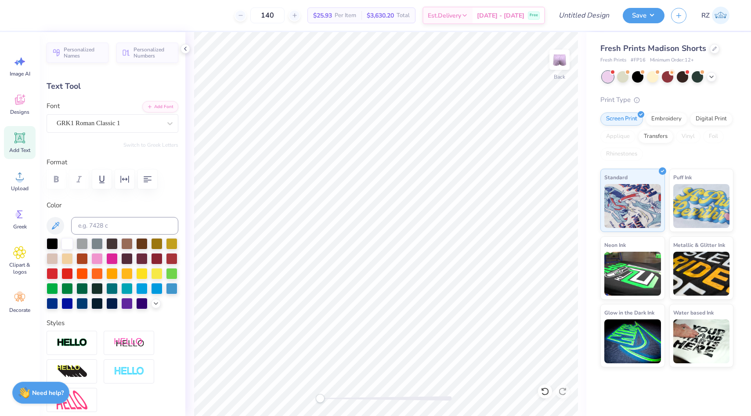
type input "1.91"
type input "0.97"
type input "2.18"
type input "2.73"
type input "1.17"
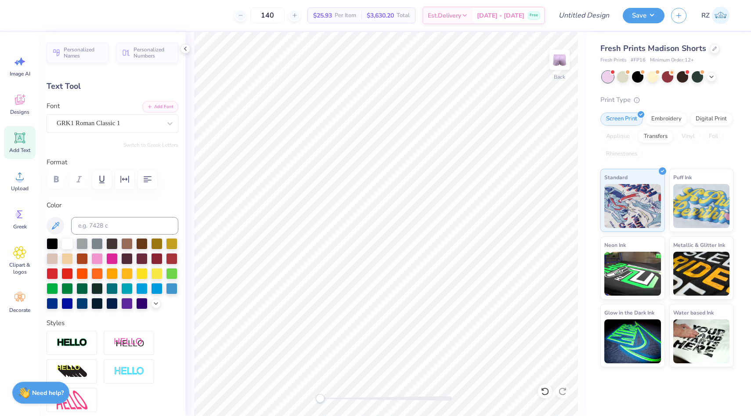
type input "7.06"
type input "0.0"
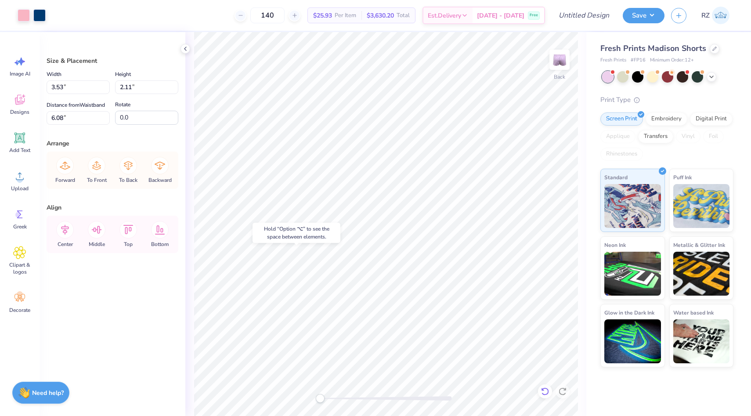
click at [542, 392] on icon at bounding box center [544, 391] width 9 height 9
type input "6.12"
type input "6.22"
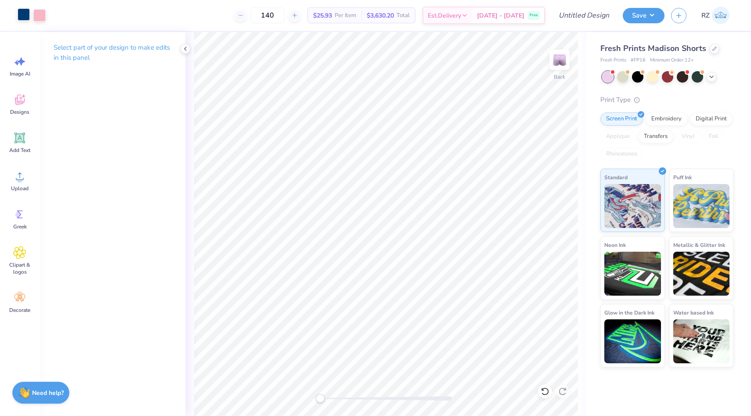
click at [20, 16] on div at bounding box center [24, 14] width 12 height 12
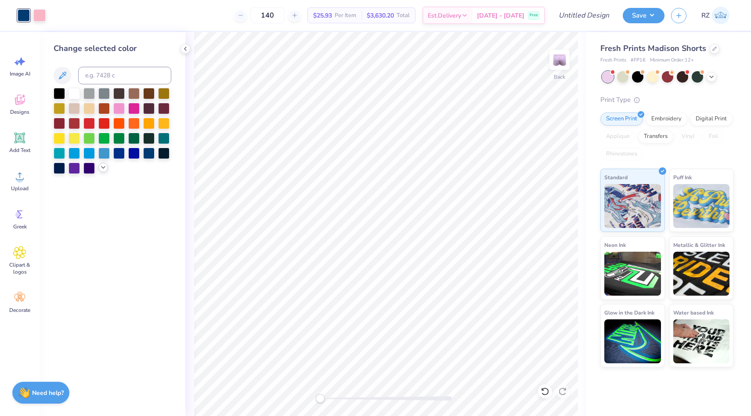
click at [101, 164] on div at bounding box center [103, 167] width 10 height 10
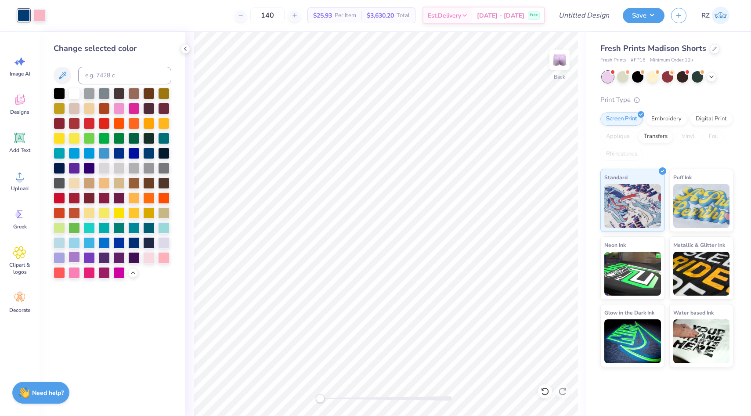
click at [71, 255] on div at bounding box center [73, 256] width 11 height 11
click at [79, 274] on div at bounding box center [73, 271] width 11 height 11
click at [76, 91] on div at bounding box center [73, 92] width 11 height 11
click at [166, 244] on div at bounding box center [163, 241] width 11 height 11
click at [78, 90] on div at bounding box center [73, 92] width 11 height 11
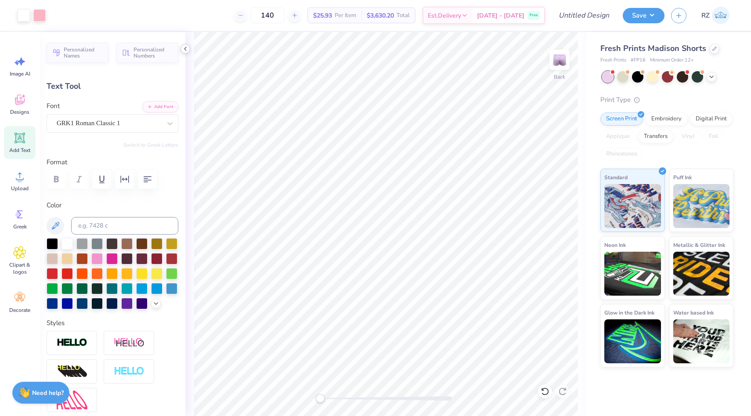
click at [186, 48] on icon at bounding box center [185, 48] width 7 height 7
click at [28, 109] on span "Designs" at bounding box center [19, 111] width 19 height 7
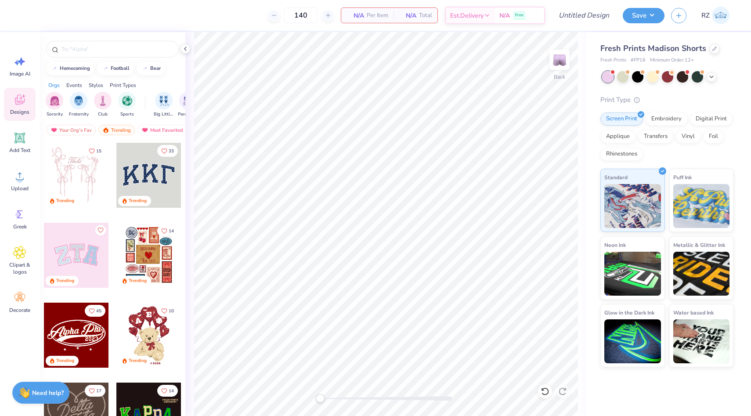
click at [99, 86] on div "Styles" at bounding box center [96, 85] width 14 height 8
click at [101, 98] on img "filter for Minimalist" at bounding box center [103, 100] width 10 height 10
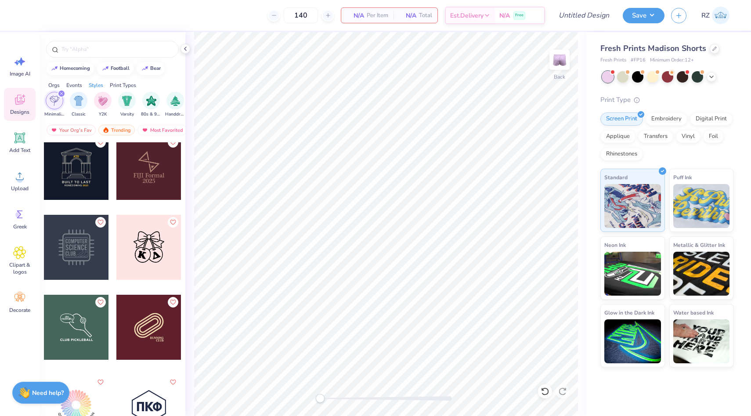
scroll to position [6325, 0]
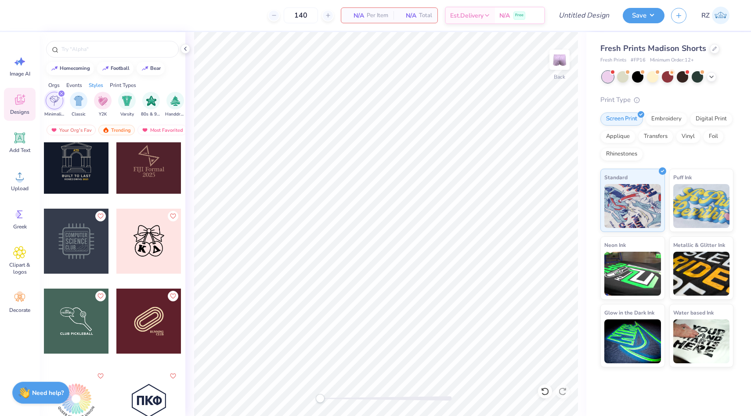
click at [157, 260] on div at bounding box center [148, 241] width 65 height 65
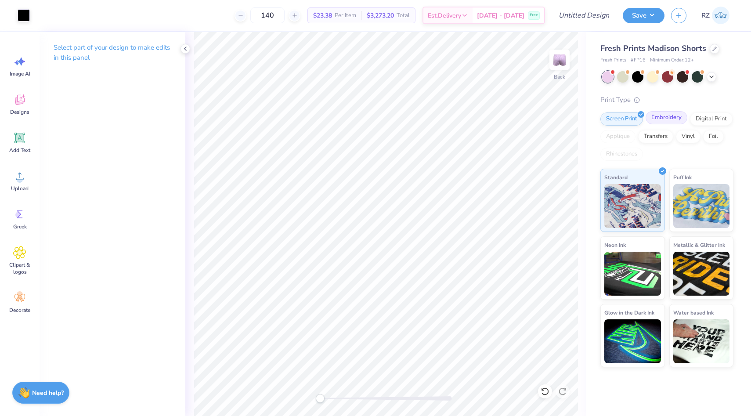
click at [669, 114] on div "Embroidery" at bounding box center [666, 117] width 42 height 13
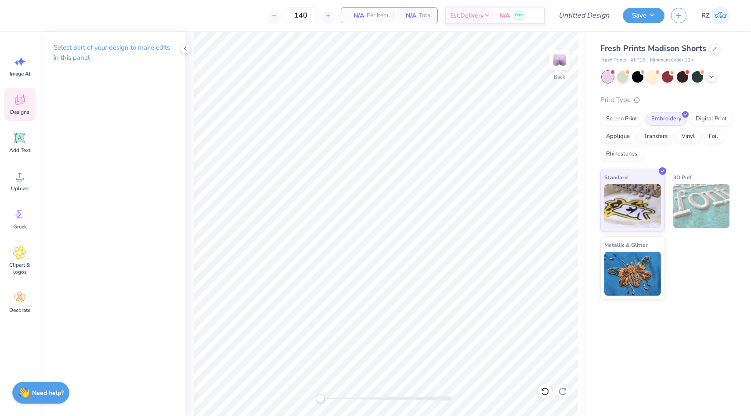
click at [26, 98] on div "Designs" at bounding box center [20, 104] width 32 height 33
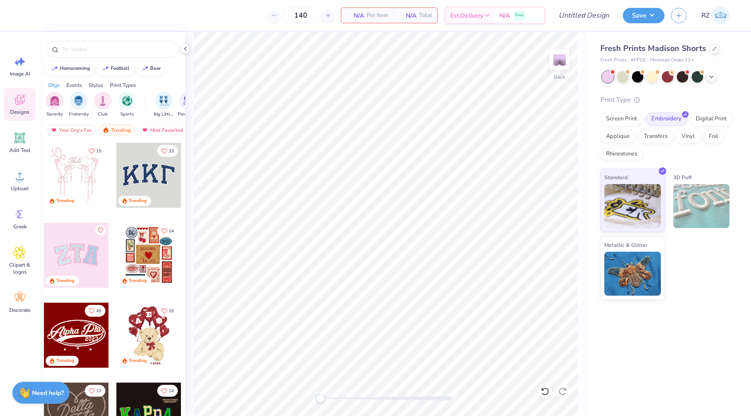
click at [95, 88] on div "Styles" at bounding box center [96, 85] width 14 height 8
click at [103, 98] on img "filter for Minimalist" at bounding box center [103, 100] width 10 height 10
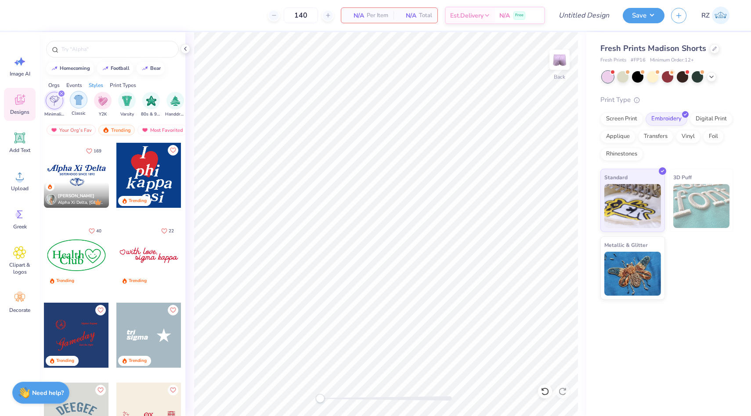
click at [83, 97] on img "filter for Classic" at bounding box center [79, 100] width 10 height 10
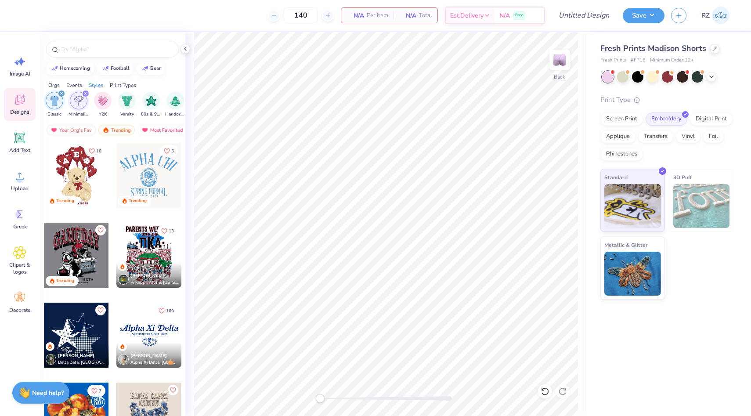
click at [61, 93] on icon "filter for Classic" at bounding box center [62, 94] width 4 height 4
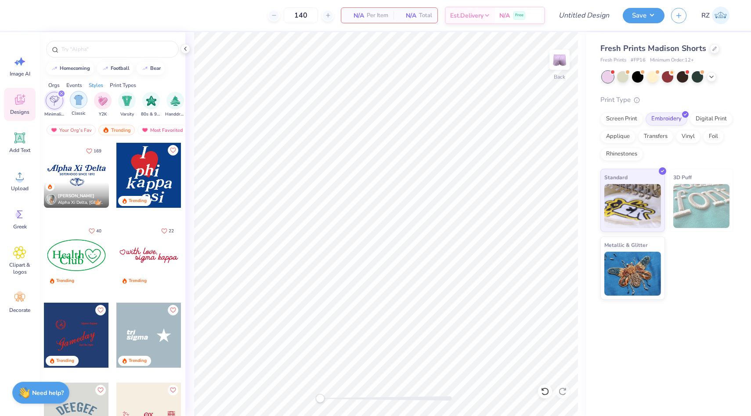
click at [83, 102] on img "filter for Classic" at bounding box center [79, 100] width 10 height 10
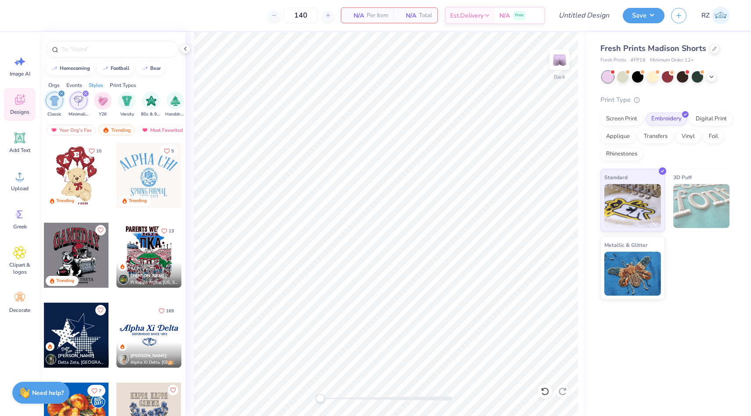
click at [83, 92] on div "filter for Minimalist" at bounding box center [86, 94] width 8 height 8
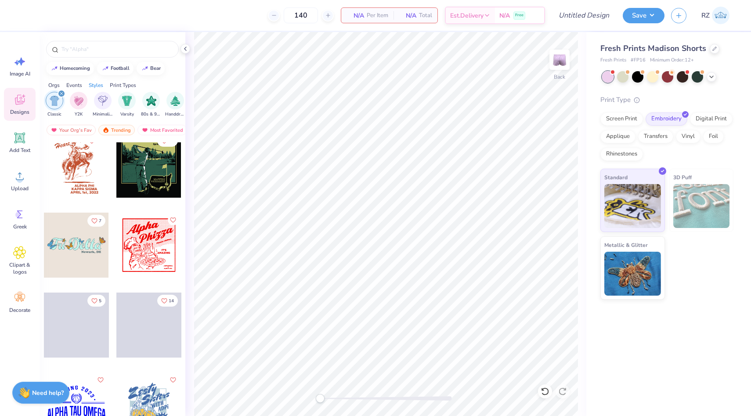
scroll to position [6252, 0]
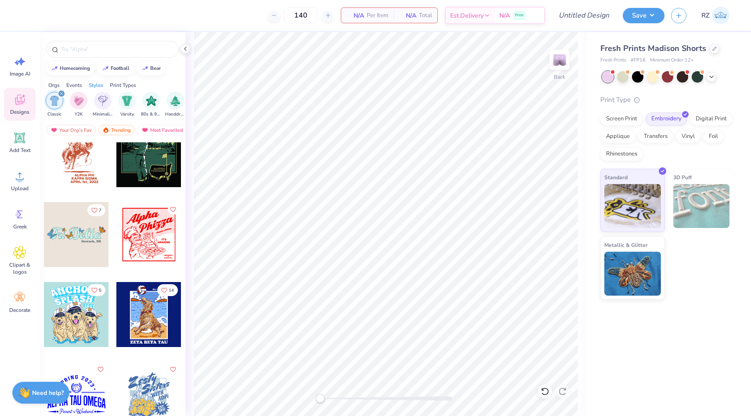
click at [113, 100] on div "Classic Y2K Minimalist Varsity 80s & 90s Handdrawn Cartoons Grunge Typography 6…" at bounding box center [168, 105] width 244 height 26
click at [105, 100] on img "filter for Minimalist" at bounding box center [103, 100] width 10 height 10
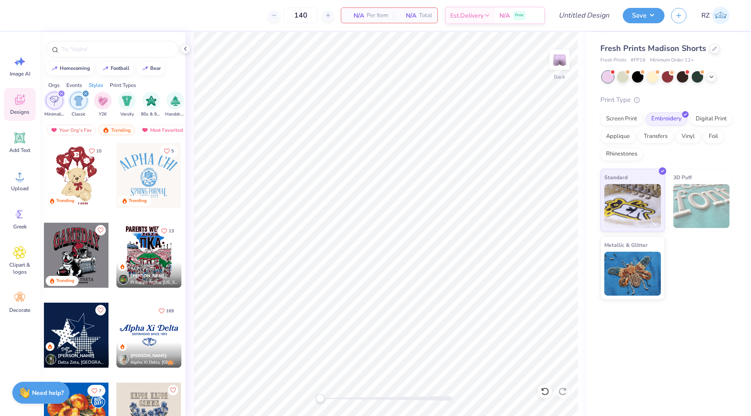
click at [58, 93] on div "filter for Minimalist" at bounding box center [62, 94] width 8 height 8
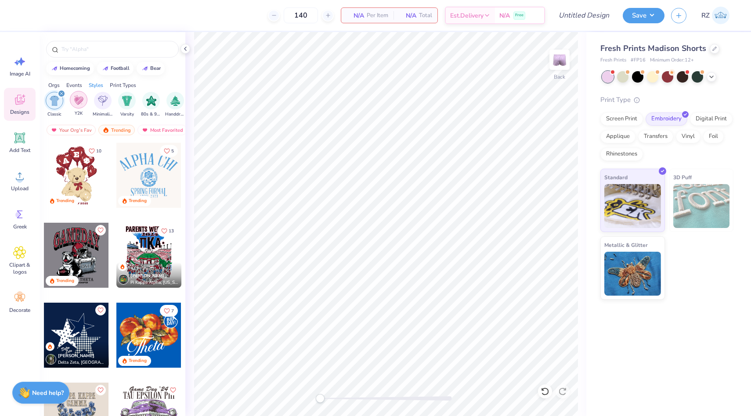
click at [76, 97] on img "filter for Y2K" at bounding box center [79, 100] width 10 height 10
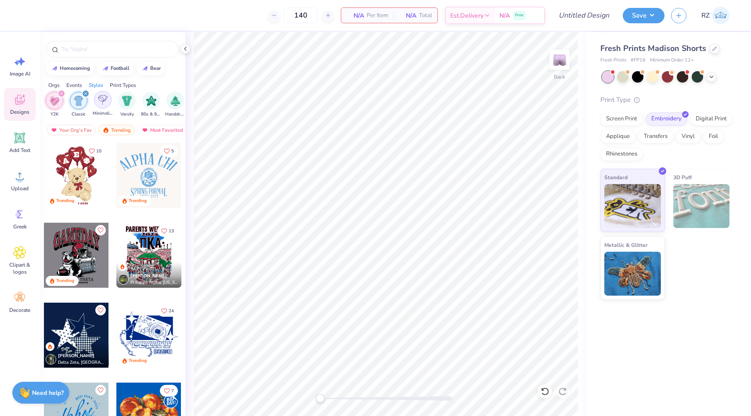
click at [101, 101] on img "filter for Minimalist" at bounding box center [103, 100] width 10 height 10
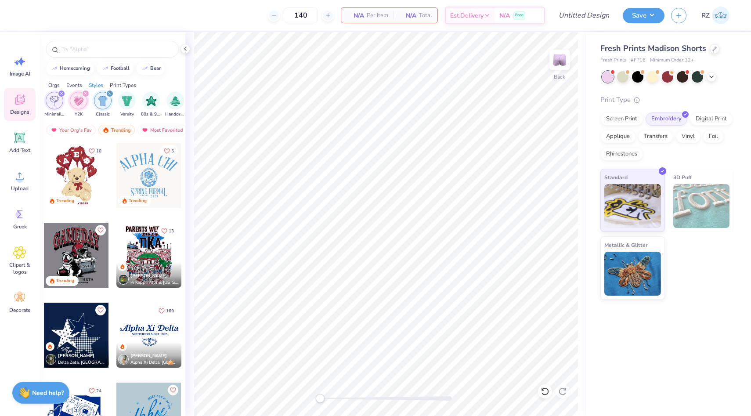
click at [107, 93] on div "filter for Classic" at bounding box center [110, 94] width 8 height 8
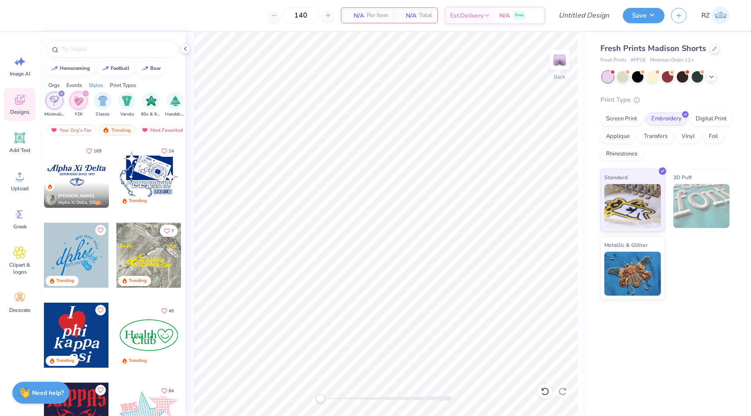
click at [86, 92] on icon "filter for Y2K" at bounding box center [86, 94] width 4 height 4
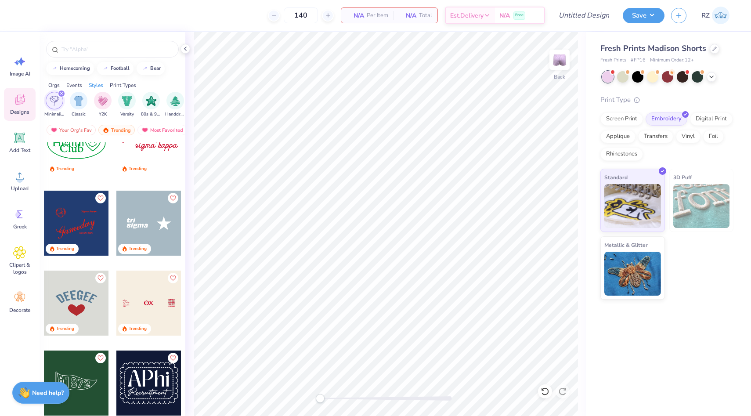
scroll to position [118, 0]
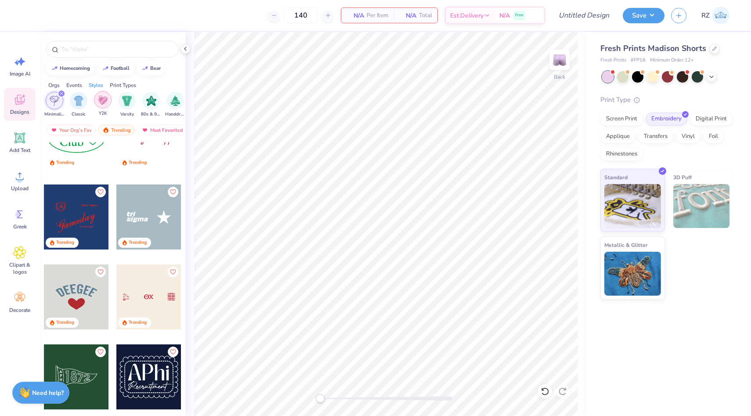
click at [102, 103] on img "filter for Y2K" at bounding box center [103, 100] width 10 height 10
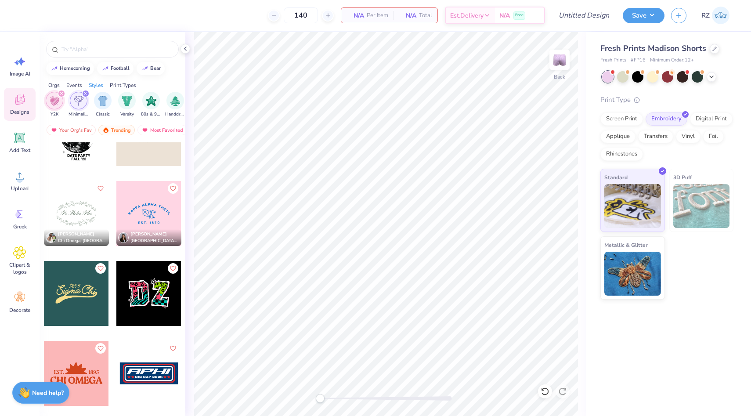
scroll to position [1162, 0]
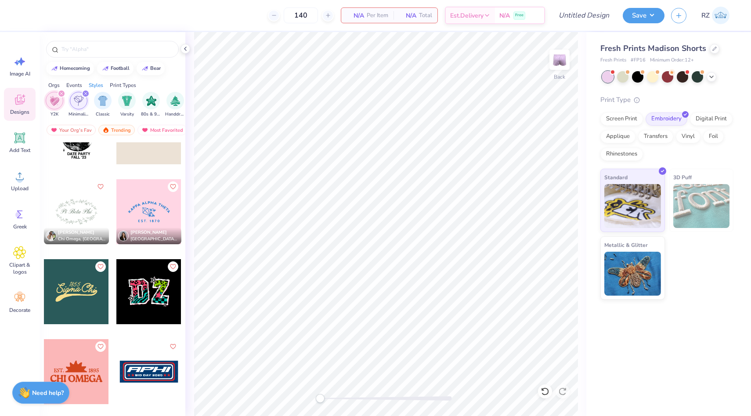
click at [90, 206] on div at bounding box center [76, 211] width 65 height 65
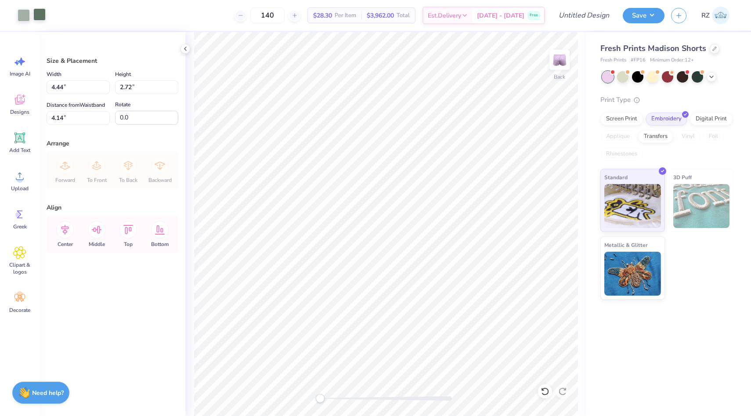
click at [41, 14] on div at bounding box center [39, 14] width 12 height 12
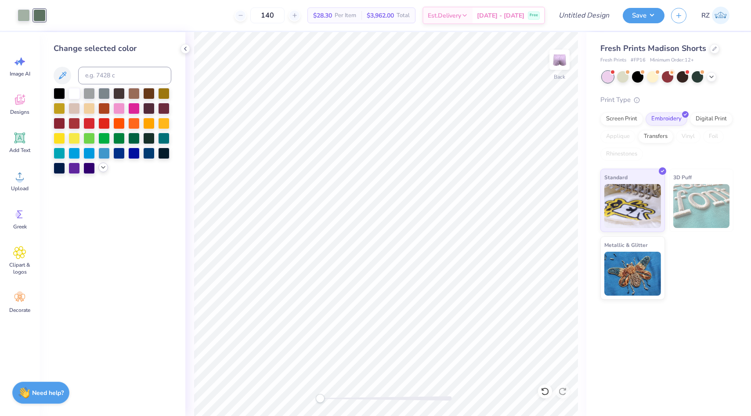
click at [103, 165] on icon at bounding box center [103, 167] width 7 height 7
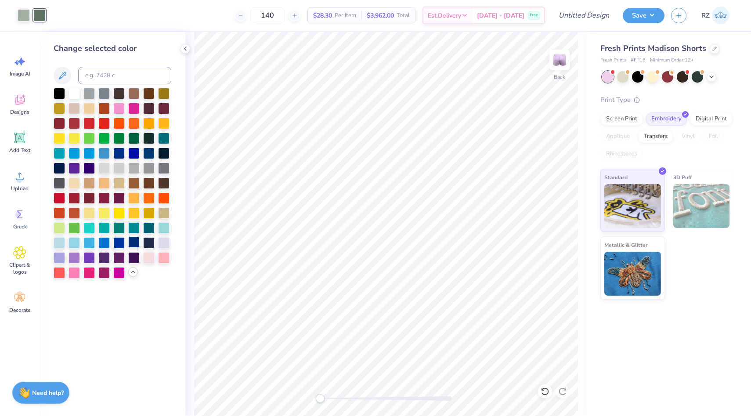
click at [132, 240] on div at bounding box center [133, 241] width 11 height 11
click at [62, 254] on div at bounding box center [59, 256] width 11 height 11
click at [75, 93] on div at bounding box center [73, 92] width 11 height 11
click at [25, 12] on div at bounding box center [24, 14] width 12 height 12
click at [78, 94] on div at bounding box center [73, 92] width 11 height 11
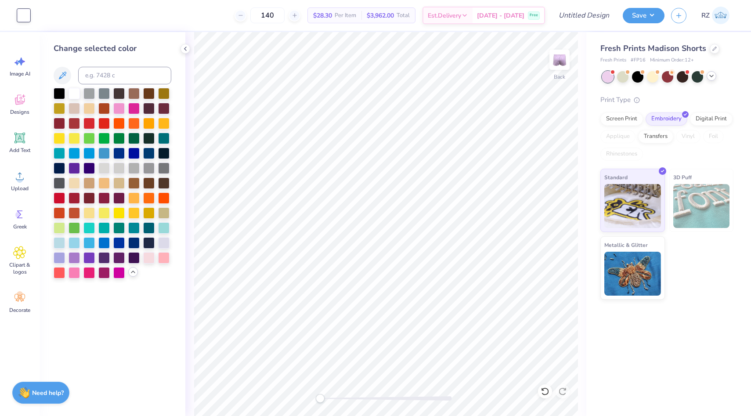
click at [707, 77] on div at bounding box center [711, 76] width 10 height 10
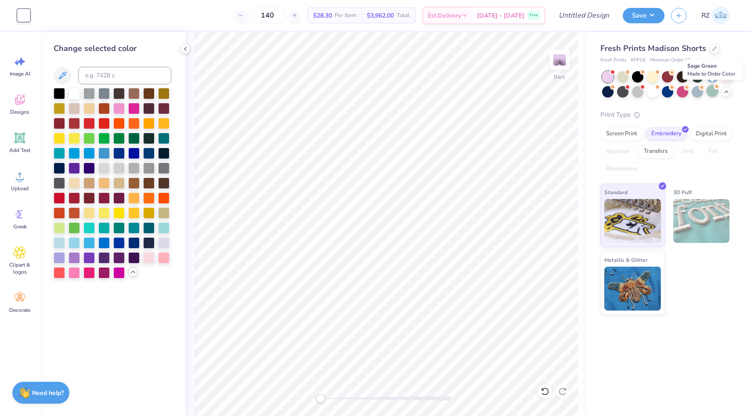
click at [711, 96] on div at bounding box center [711, 90] width 11 height 11
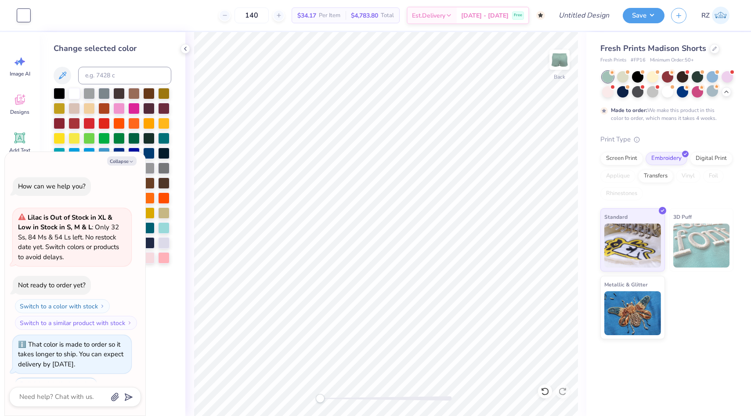
scroll to position [37, 0]
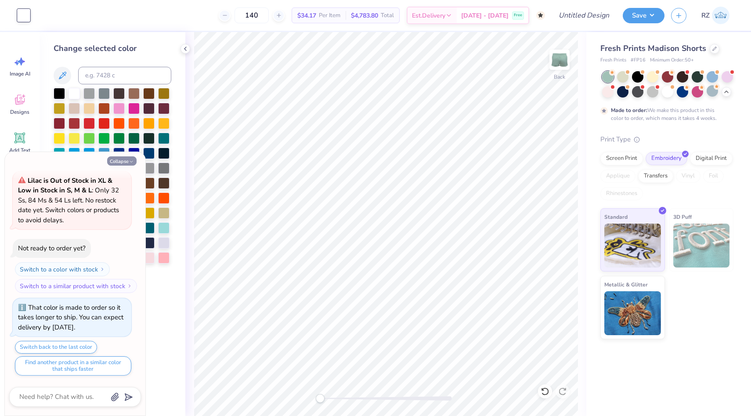
click at [127, 159] on button "Collapse" at bounding box center [121, 160] width 29 height 9
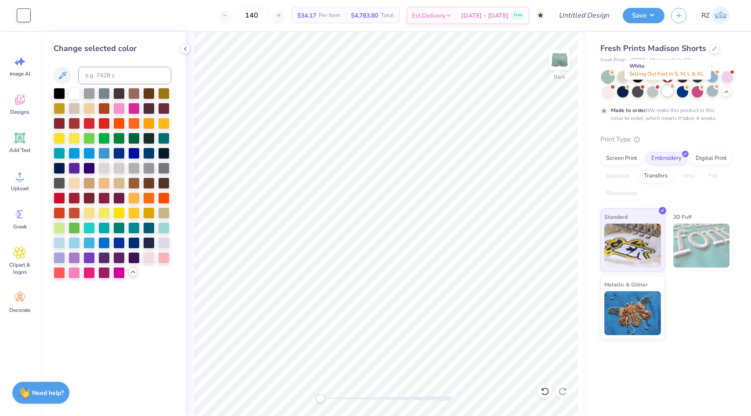
click at [664, 93] on div at bounding box center [667, 90] width 11 height 11
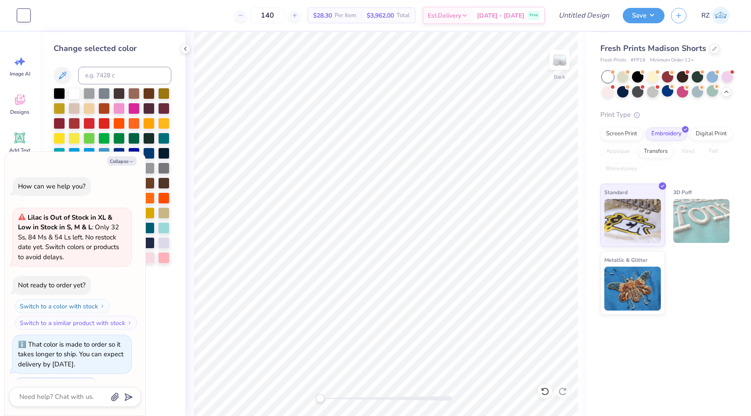
scroll to position [224, 0]
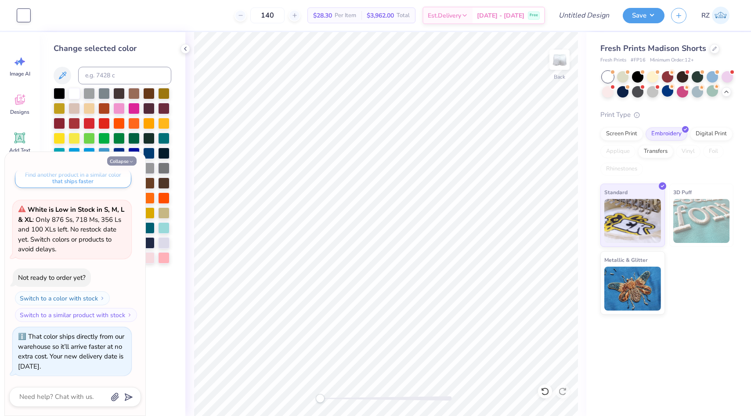
click at [132, 160] on icon "button" at bounding box center [131, 161] width 5 height 5
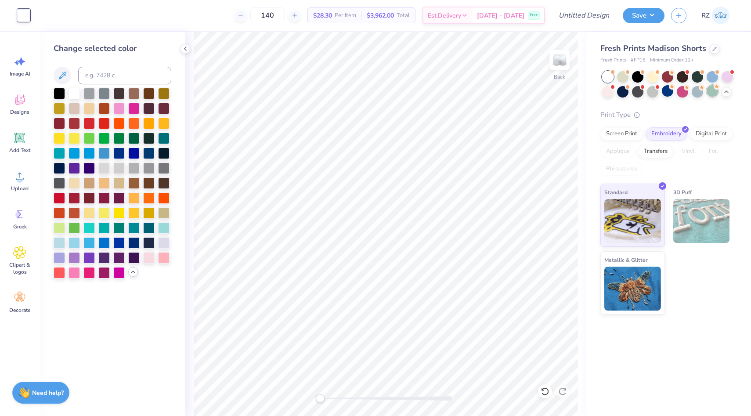
click at [710, 88] on div at bounding box center [711, 90] width 11 height 11
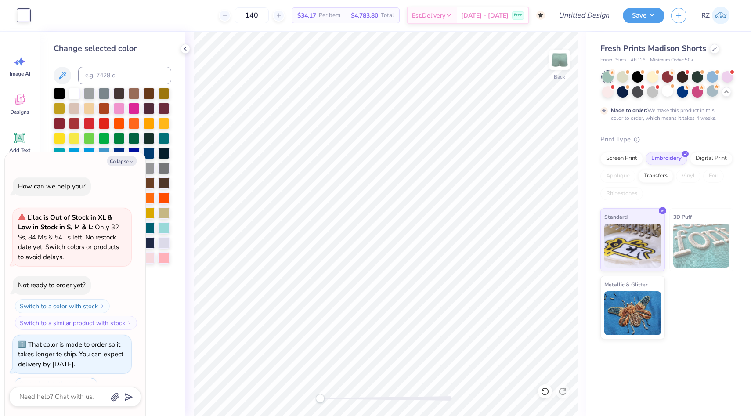
scroll to position [307, 0]
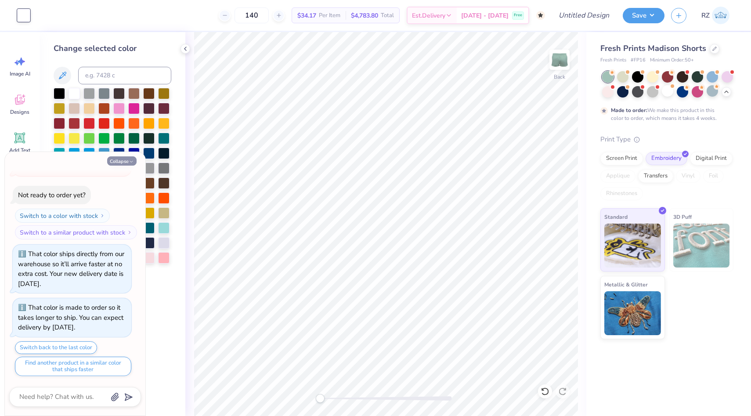
click at [122, 158] on button "Collapse" at bounding box center [121, 160] width 29 height 9
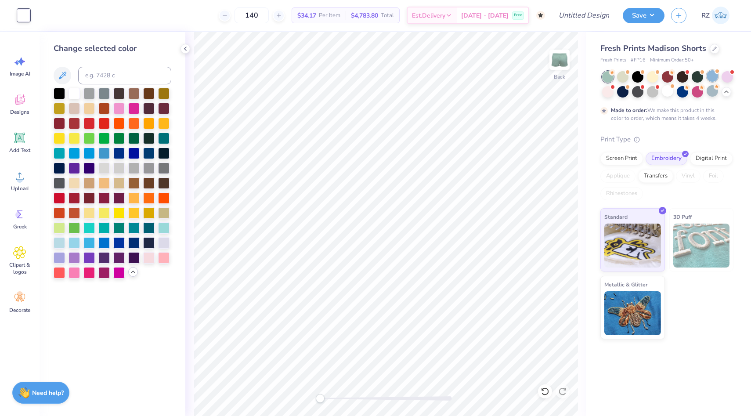
click at [711, 75] on div at bounding box center [711, 75] width 11 height 11
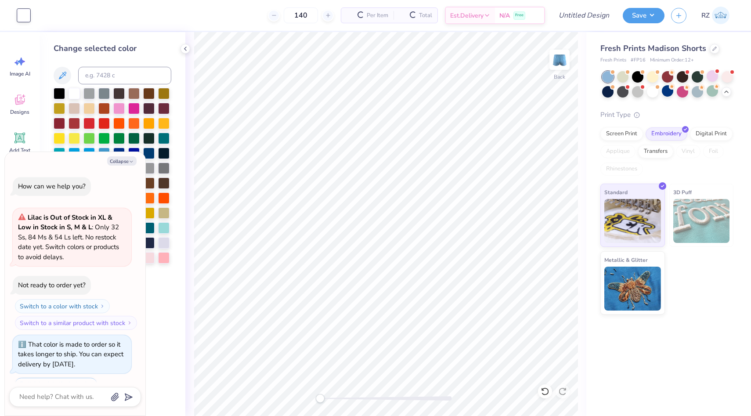
scroll to position [494, 0]
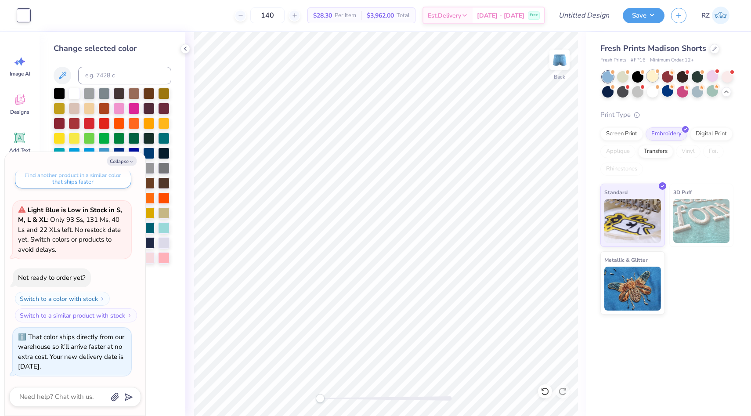
click at [655, 76] on div at bounding box center [652, 75] width 11 height 11
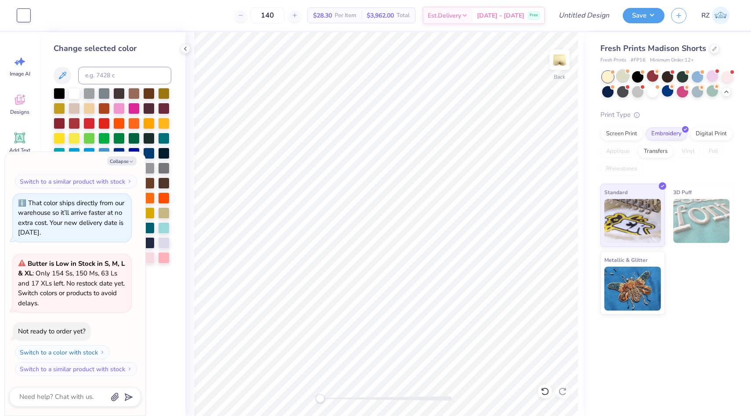
click at [625, 79] on div at bounding box center [622, 75] width 11 height 11
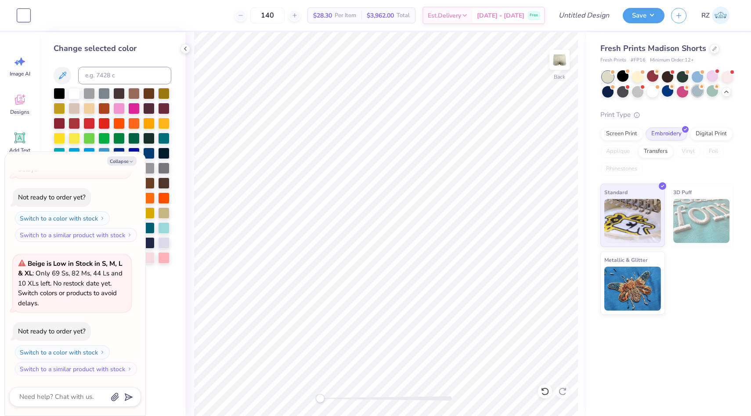
click at [694, 91] on div at bounding box center [696, 90] width 11 height 11
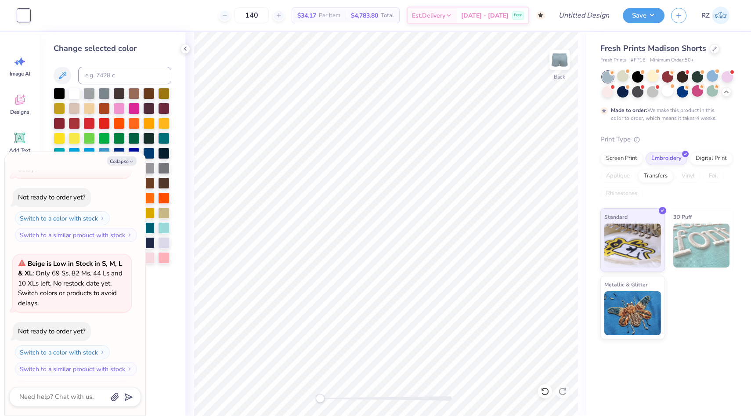
scroll to position [845, 0]
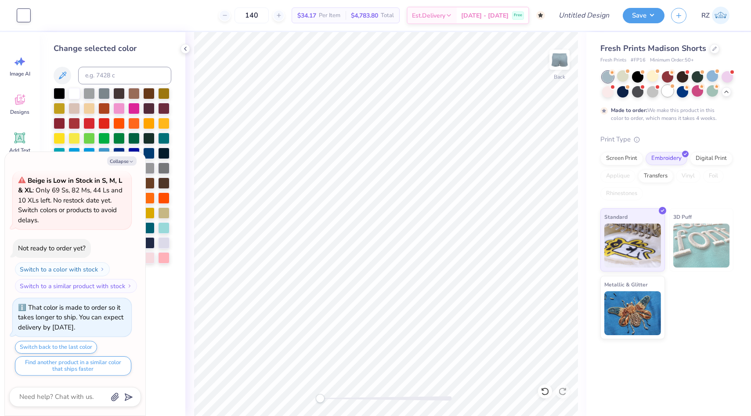
click at [667, 92] on div at bounding box center [667, 90] width 11 height 11
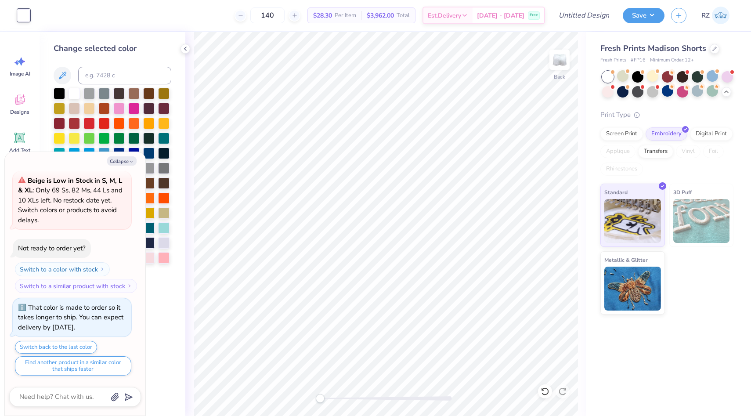
scroll to position [1032, 0]
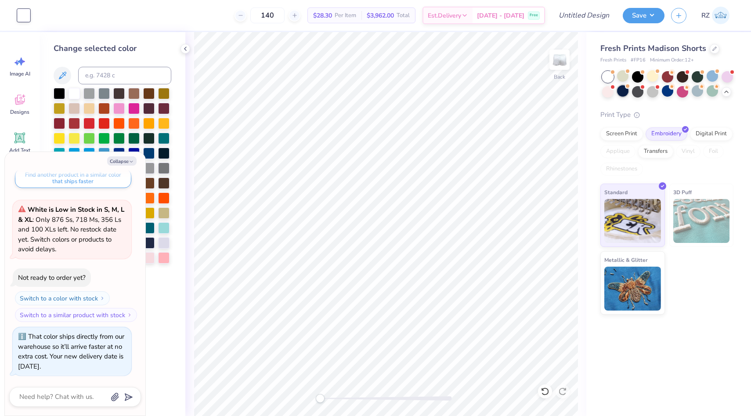
click at [623, 91] on div at bounding box center [622, 90] width 11 height 11
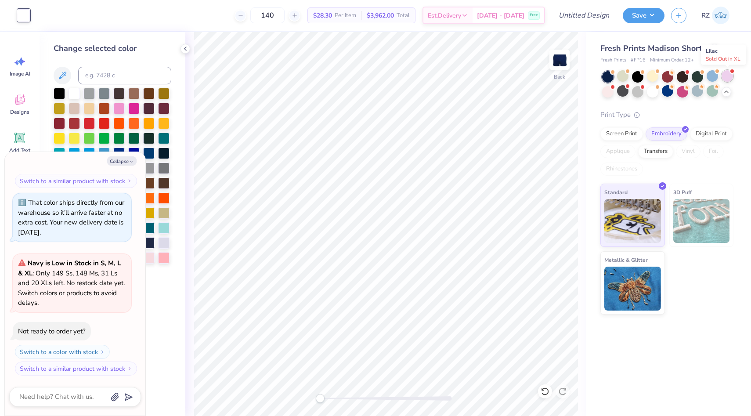
click at [731, 77] on div at bounding box center [726, 75] width 11 height 11
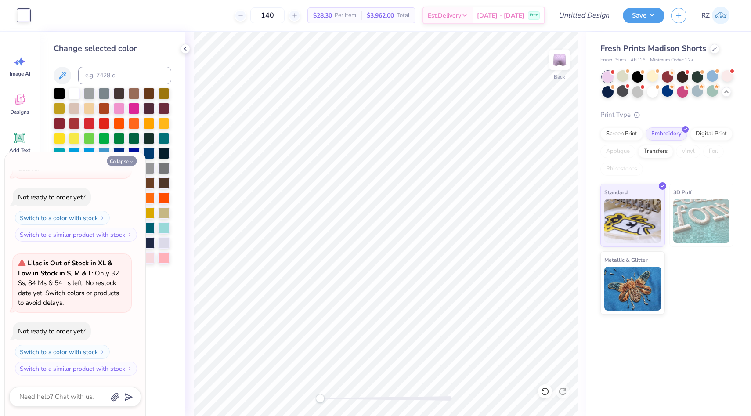
click at [133, 160] on icon "button" at bounding box center [131, 161] width 5 height 5
type textarea "x"
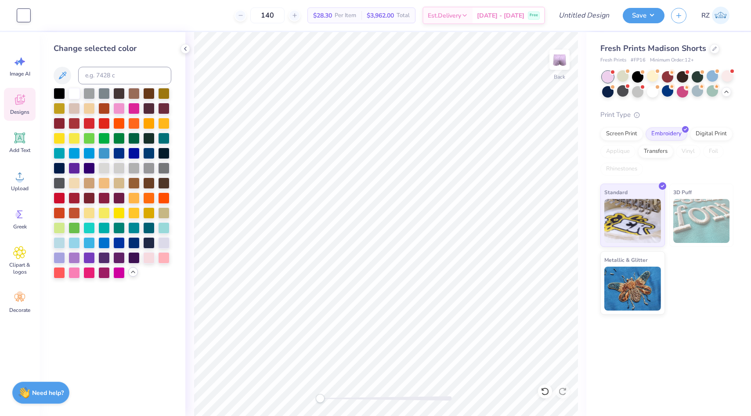
click at [21, 105] on icon at bounding box center [19, 99] width 13 height 13
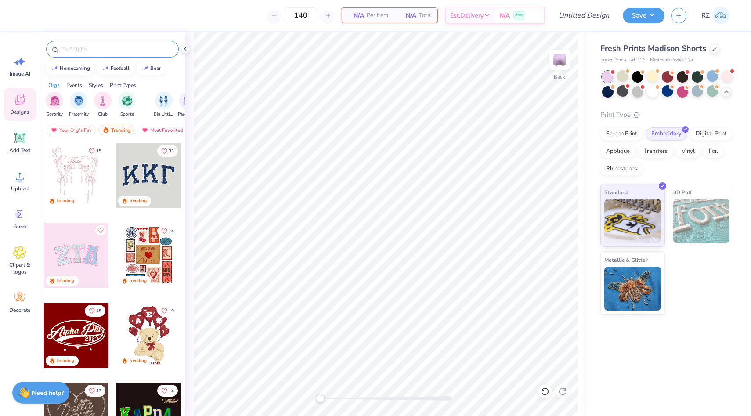
click at [158, 49] on input "text" at bounding box center [117, 49] width 112 height 9
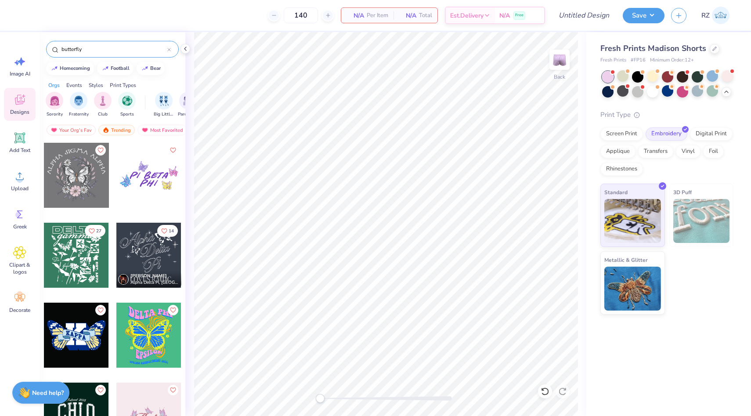
type input "butterfly"
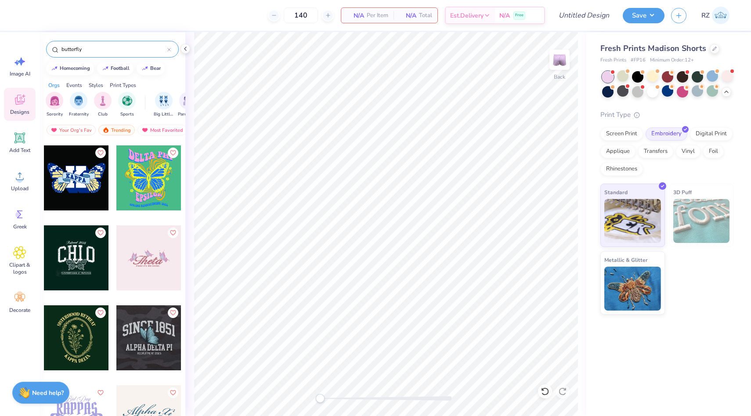
scroll to position [158, 0]
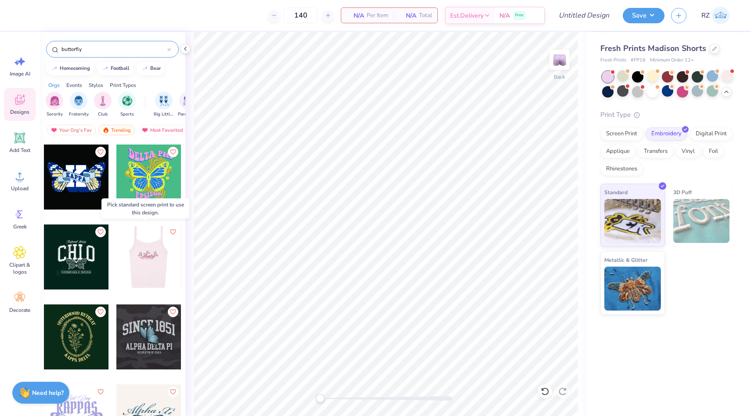
click at [137, 254] on div at bounding box center [148, 256] width 65 height 65
click at [155, 262] on div at bounding box center [148, 256] width 65 height 65
click at [116, 252] on div at bounding box center [83, 256] width 65 height 65
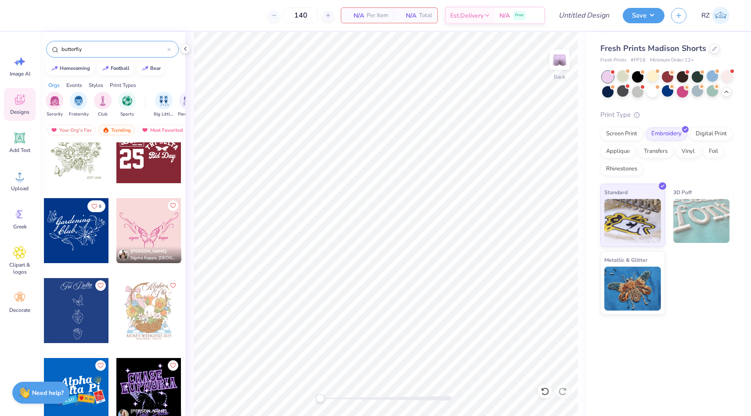
scroll to position [499, 0]
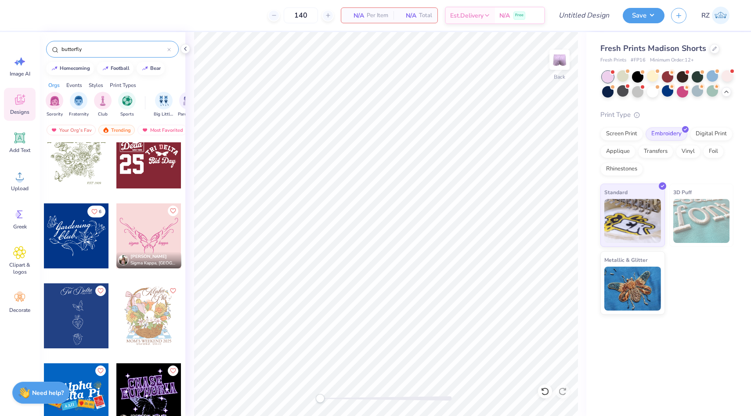
click at [159, 238] on div at bounding box center [148, 235] width 65 height 65
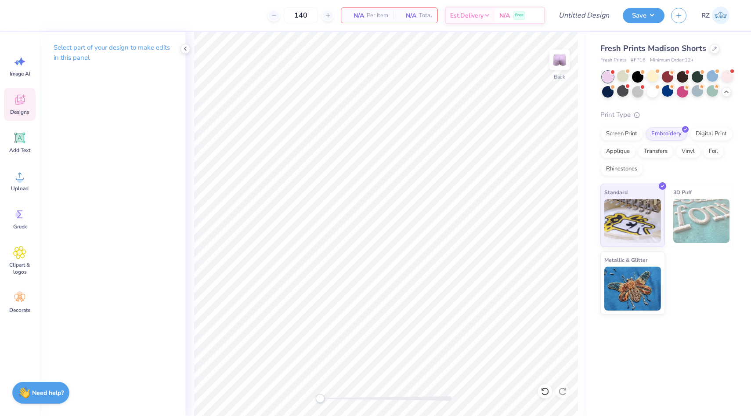
click at [10, 102] on div "Designs" at bounding box center [20, 104] width 32 height 33
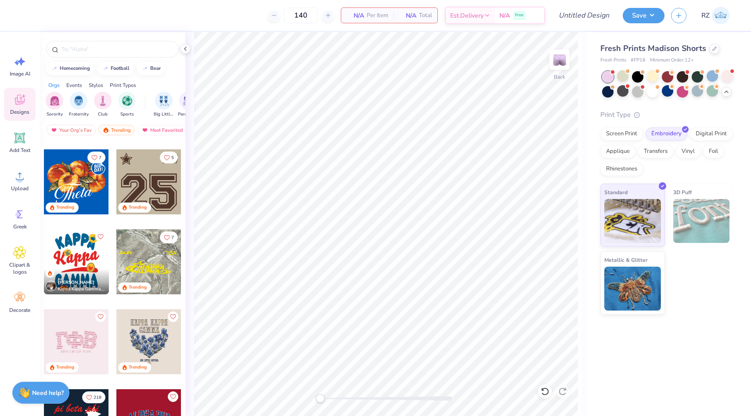
scroll to position [1108, 0]
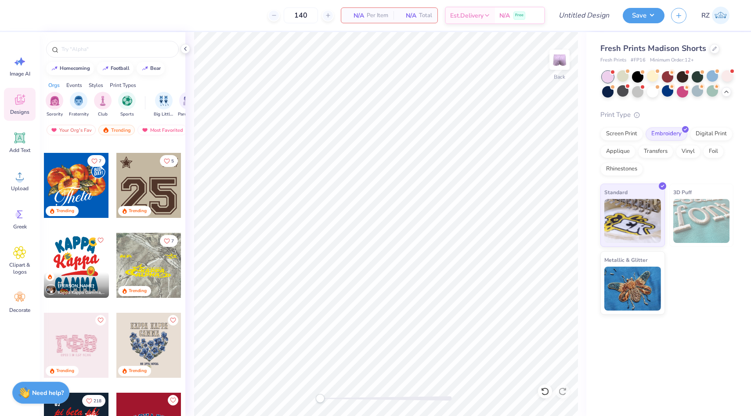
click at [129, 85] on div "Print Types" at bounding box center [123, 85] width 26 height 8
click at [50, 99] on img "filter for Embroidery" at bounding box center [55, 100] width 10 height 10
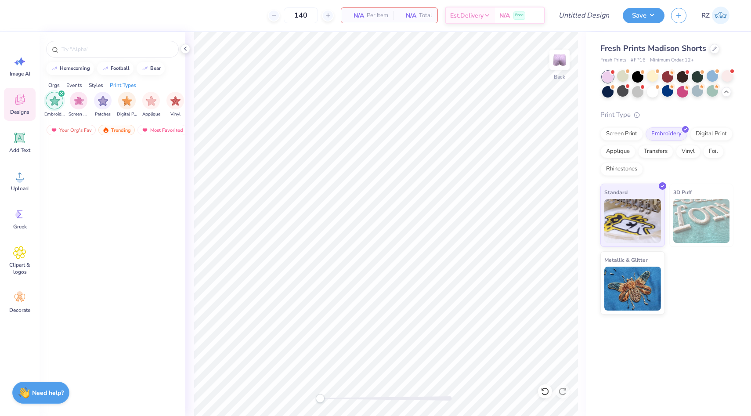
scroll to position [0, 0]
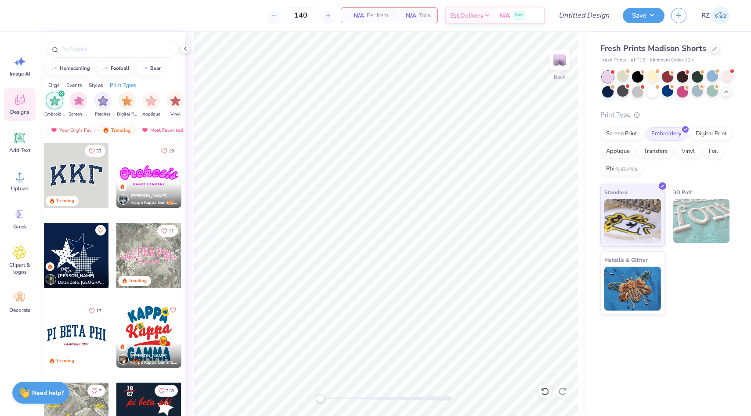
click at [83, 252] on div at bounding box center [11, 255] width 195 height 65
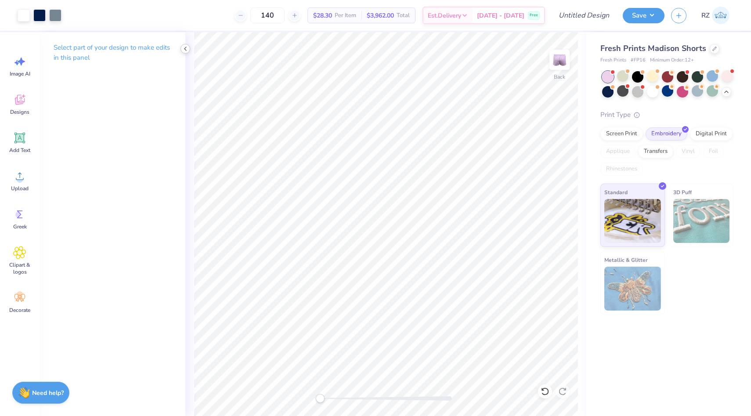
click at [186, 51] on icon at bounding box center [185, 48] width 7 height 7
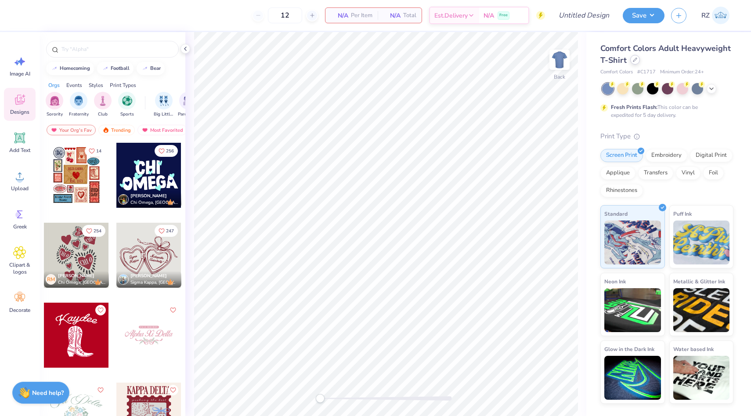
click at [636, 64] on div at bounding box center [635, 60] width 10 height 10
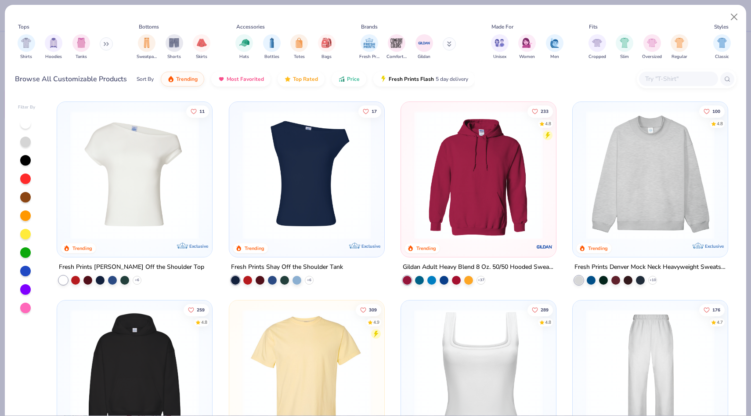
click at [664, 76] on input "text" at bounding box center [678, 79] width 68 height 10
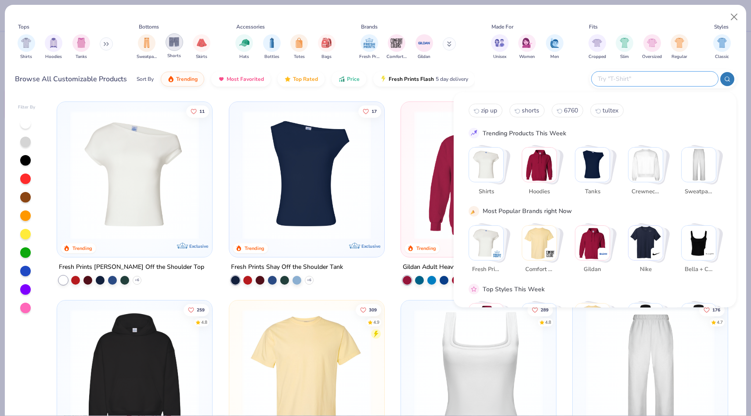
click at [169, 45] on img "filter for Shorts" at bounding box center [174, 42] width 10 height 10
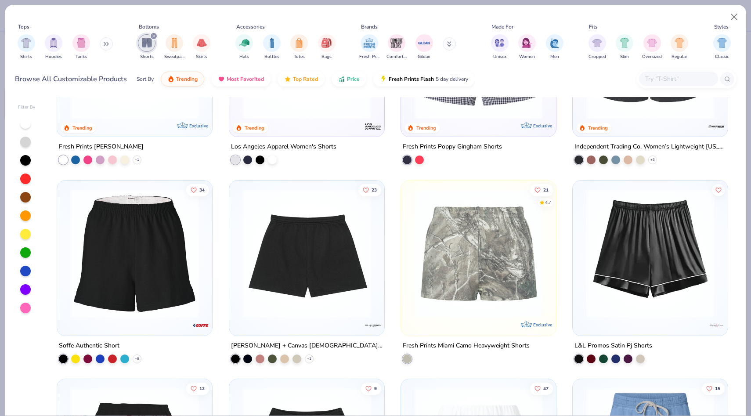
scroll to position [324, 0]
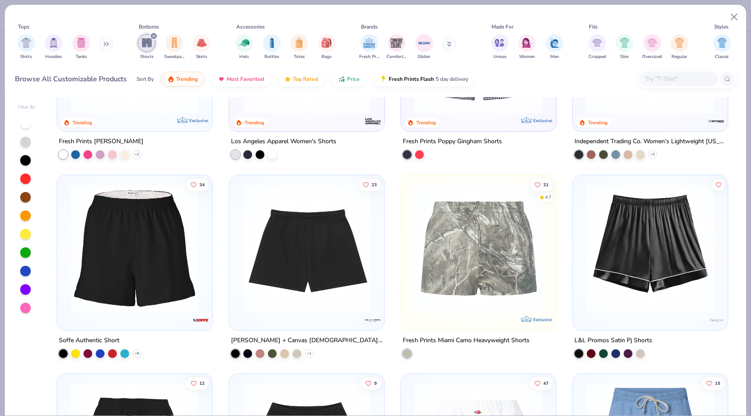
click at [133, 239] on img at bounding box center [134, 247] width 137 height 129
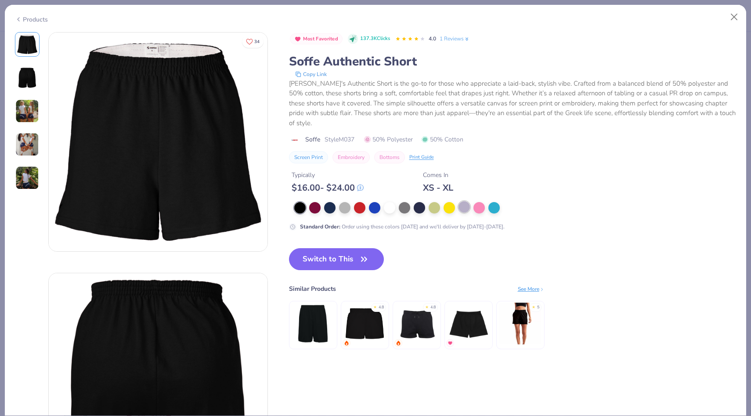
click at [467, 201] on div at bounding box center [463, 206] width 11 height 11
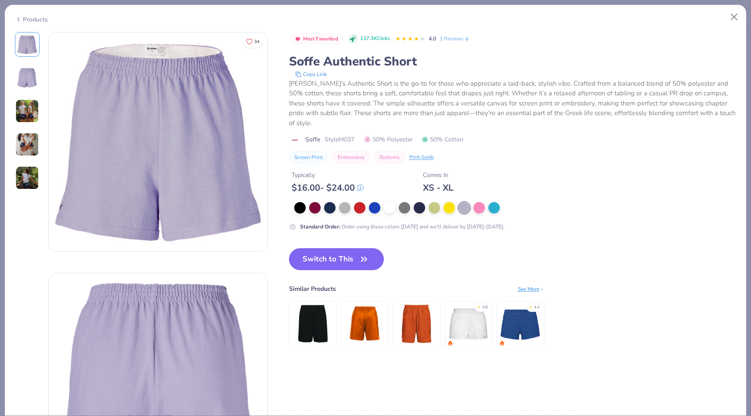
click at [27, 105] on img at bounding box center [27, 111] width 24 height 24
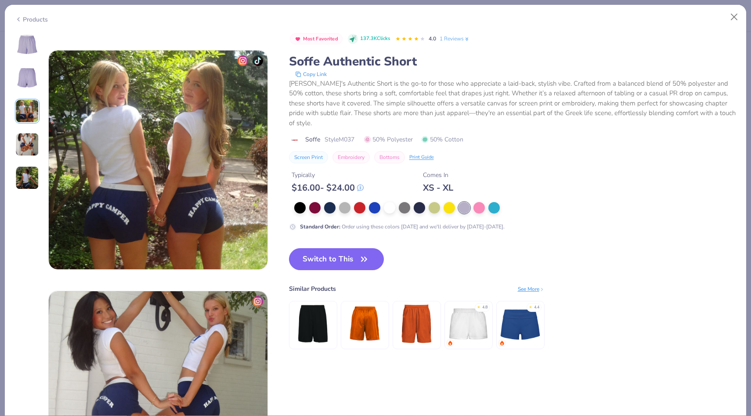
scroll to position [481, 0]
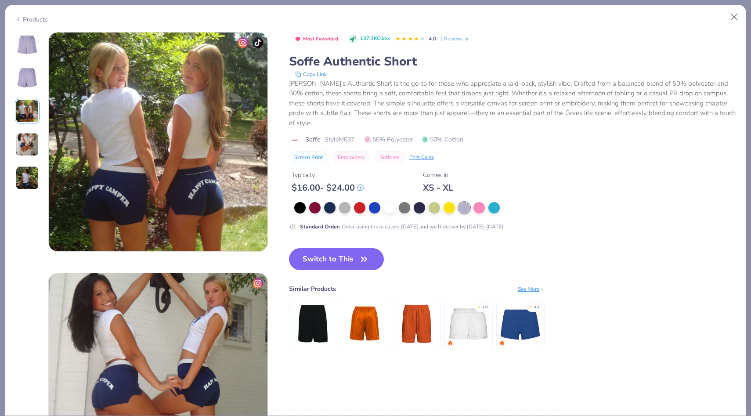
click at [25, 166] on img at bounding box center [27, 178] width 24 height 24
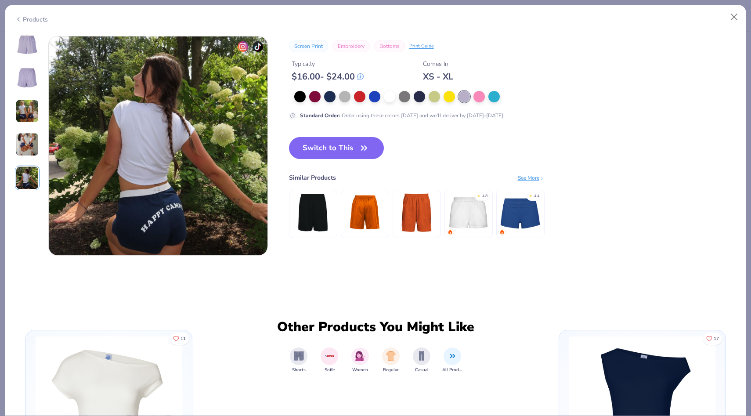
scroll to position [962, 0]
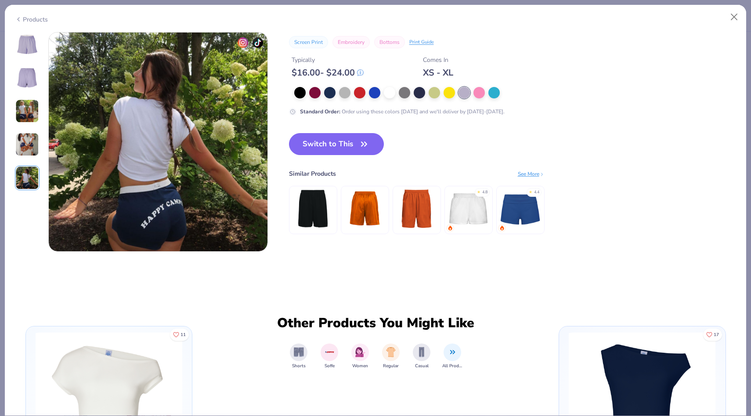
click at [34, 42] on img at bounding box center [27, 44] width 21 height 21
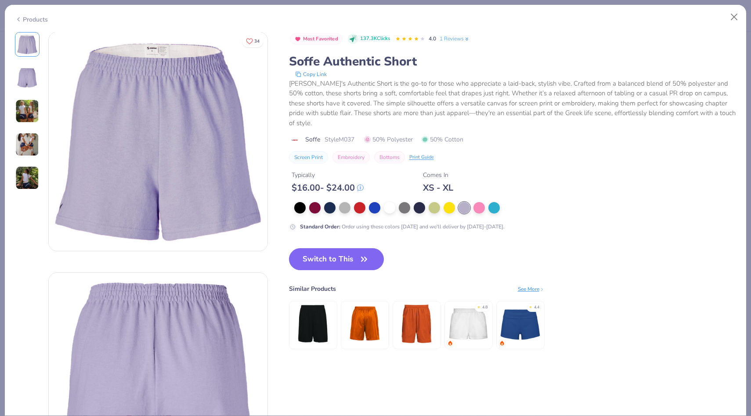
scroll to position [0, 0]
click at [354, 248] on button "Switch to This" at bounding box center [336, 259] width 95 height 22
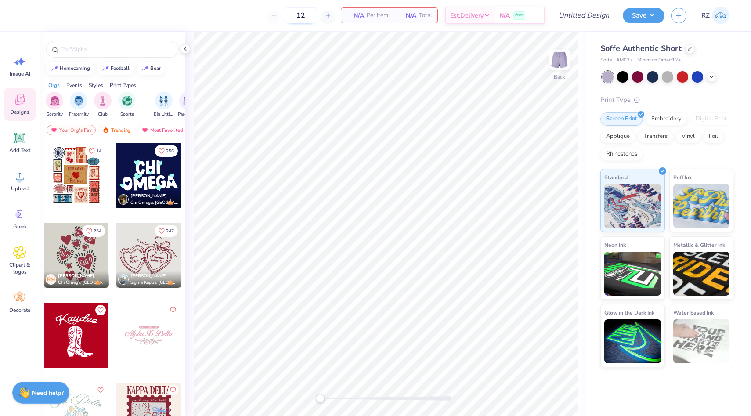
click at [303, 17] on input "12" at bounding box center [301, 15] width 34 height 16
type input "1"
type input "140"
click at [63, 332] on div at bounding box center [76, 334] width 65 height 65
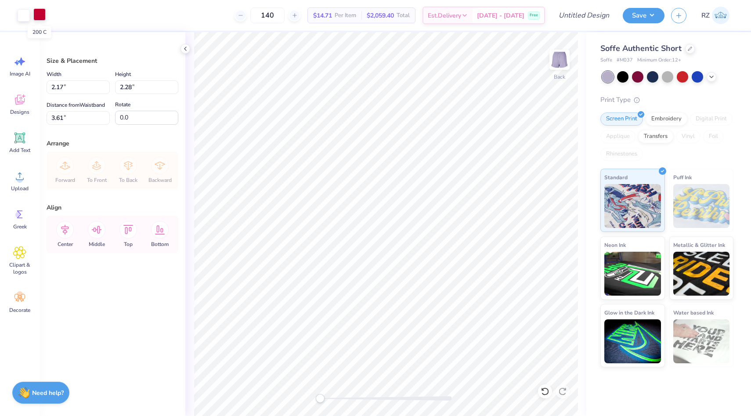
click at [40, 12] on div at bounding box center [39, 14] width 12 height 12
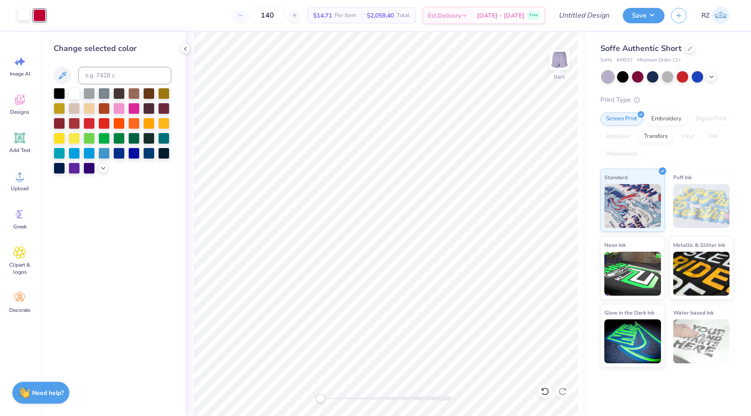
click at [26, 13] on div at bounding box center [24, 14] width 12 height 12
click at [155, 77] on input at bounding box center [124, 76] width 93 height 18
type input "200"
click at [187, 47] on icon at bounding box center [185, 48] width 7 height 7
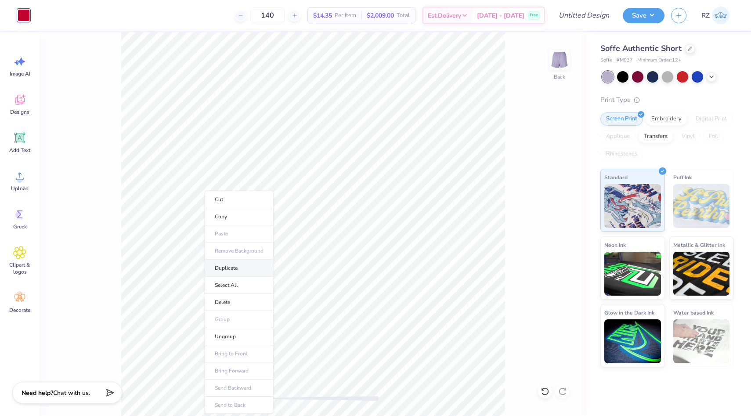
click at [230, 267] on li "Duplicate" at bounding box center [239, 267] width 69 height 17
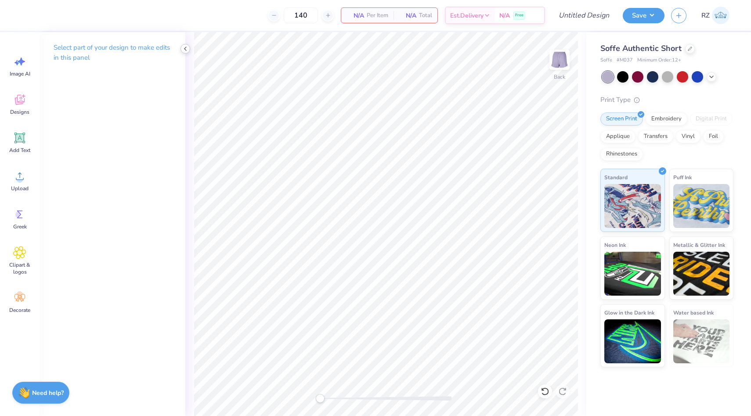
click at [189, 49] on div at bounding box center [185, 49] width 10 height 10
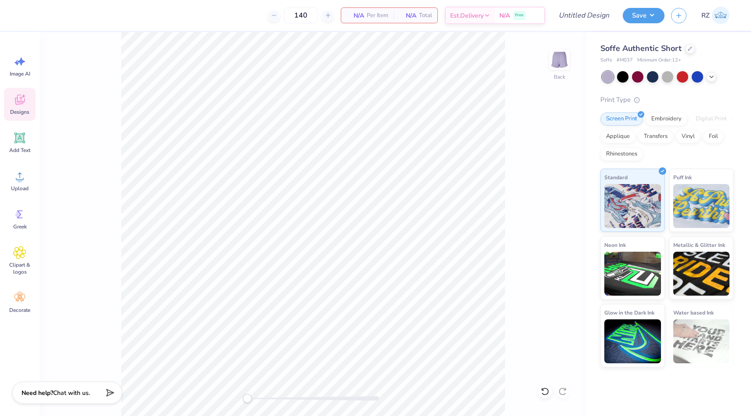
click at [26, 103] on icon at bounding box center [19, 99] width 13 height 13
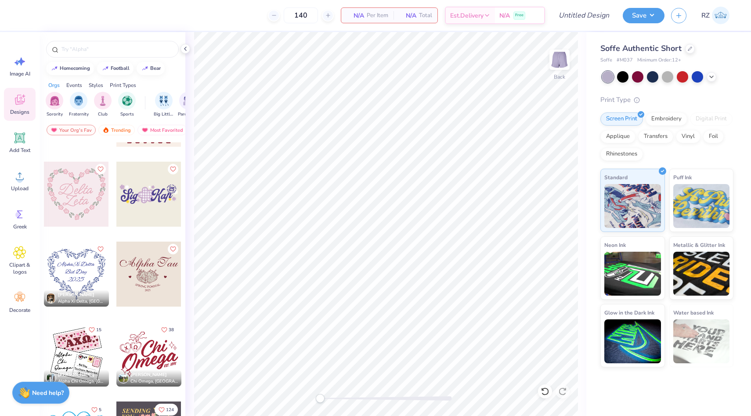
scroll to position [300, 0]
click at [71, 273] on div at bounding box center [76, 274] width 65 height 65
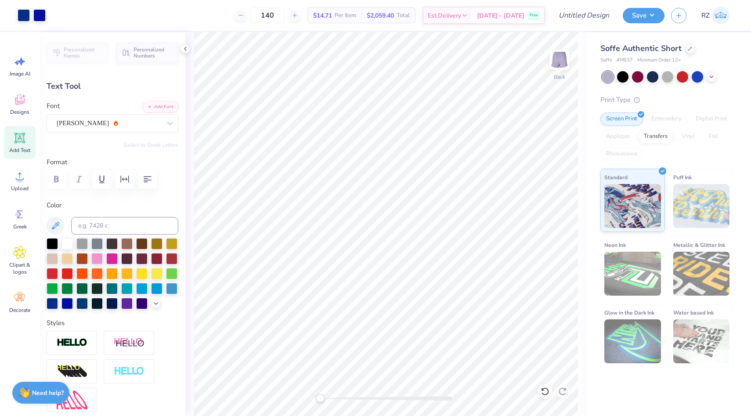
type input "1.24"
type input "0.32"
type input "4.47"
type input "2.12"
type input "0.31"
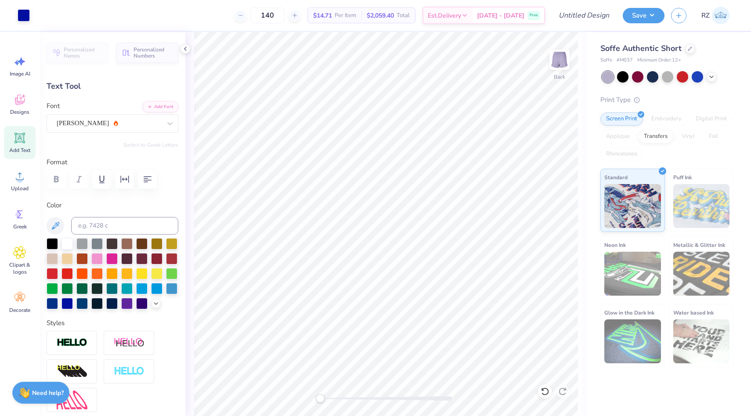
type input "4.04"
type textarea "A"
type textarea "Sigma Kappa"
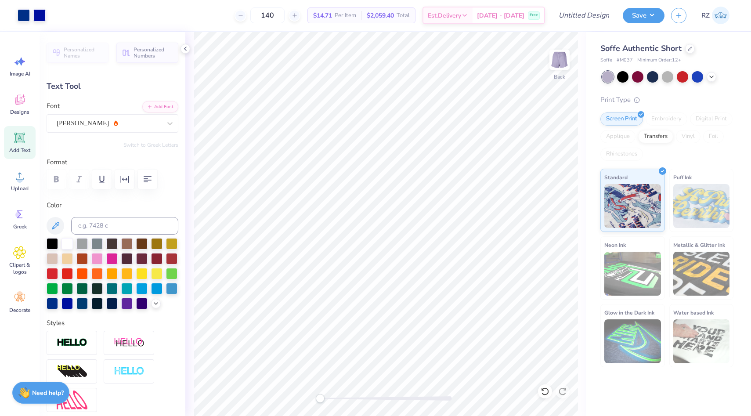
type input "1.87"
type input "0.34"
type input "4.02"
click at [37, 18] on div at bounding box center [39, 14] width 12 height 12
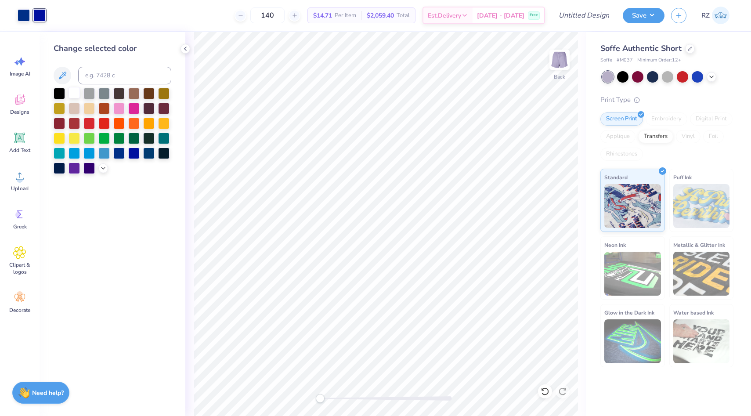
click at [72, 90] on div at bounding box center [73, 92] width 11 height 11
click at [26, 13] on div at bounding box center [24, 14] width 12 height 12
click at [72, 93] on div at bounding box center [73, 92] width 11 height 11
click at [189, 50] on div at bounding box center [185, 49] width 10 height 10
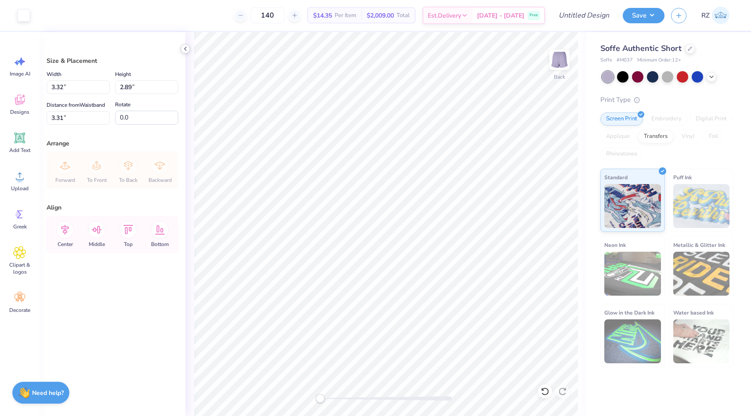
type input "1.86"
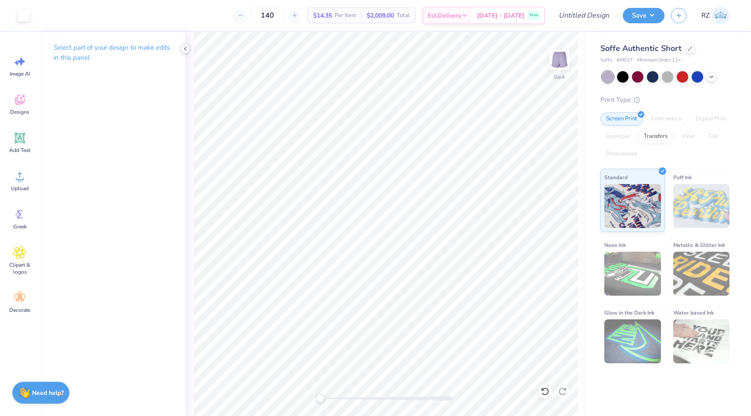
click at [186, 50] on polyline at bounding box center [185, 49] width 2 height 4
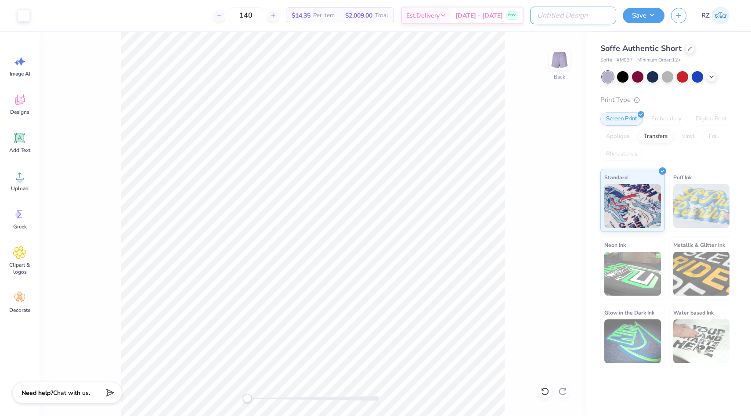
click at [582, 17] on input "Design Title" at bounding box center [573, 16] width 86 height 18
type input "SK Chapter Order Shorts"
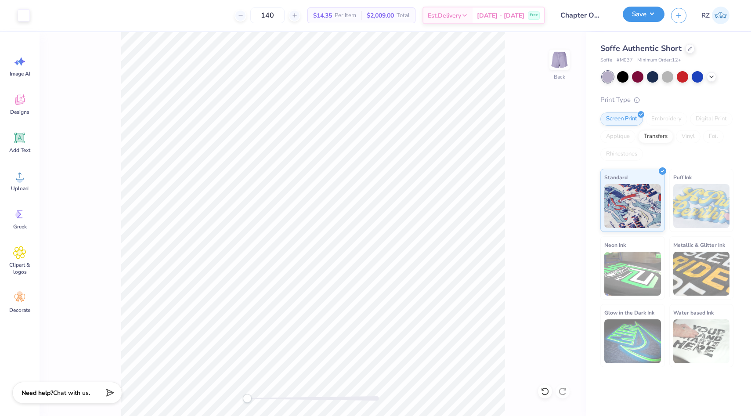
click at [639, 15] on button "Save" at bounding box center [643, 14] width 42 height 15
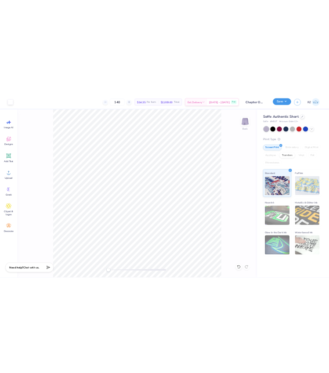
scroll to position [0, 0]
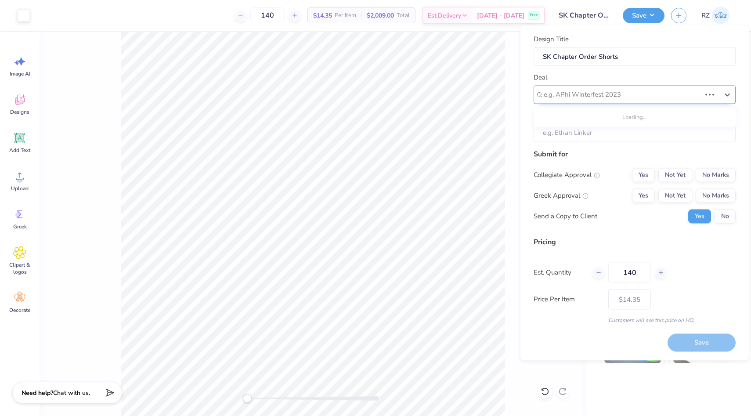
click at [666, 94] on div at bounding box center [621, 95] width 157 height 12
click at [607, 115] on div "SK Chapter Order" at bounding box center [634, 118] width 195 height 14
type input "sk chapter"
type input "[PERSON_NAME]"
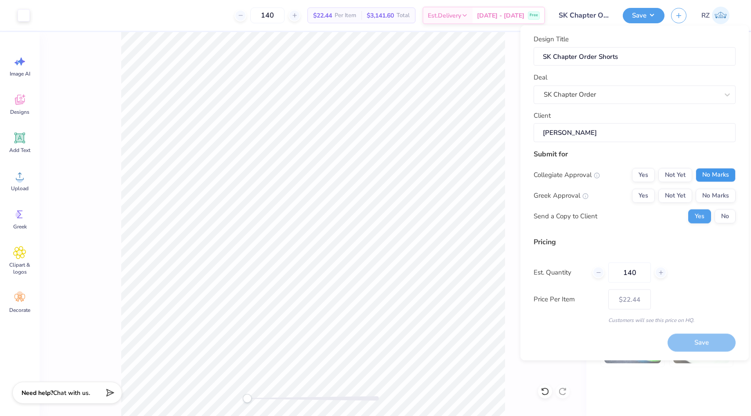
click at [713, 173] on button "No Marks" at bounding box center [715, 175] width 40 height 14
click at [644, 195] on button "Yes" at bounding box center [643, 195] width 23 height 14
click at [723, 215] on button "No" at bounding box center [724, 216] width 21 height 14
click at [696, 338] on button "Save" at bounding box center [701, 343] width 68 height 18
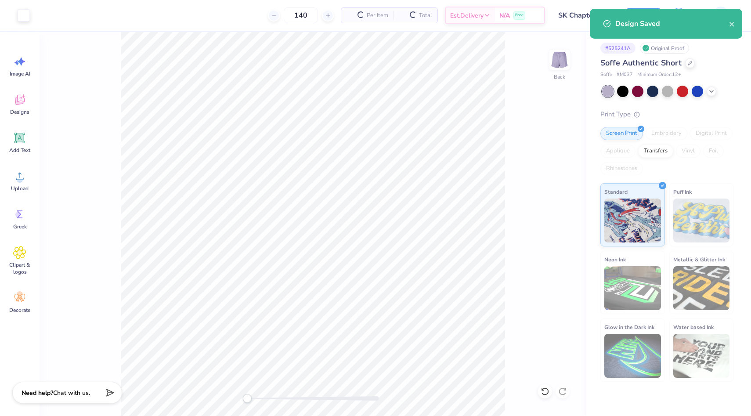
type input "$17.02"
